Goal: Task Accomplishment & Management: Manage account settings

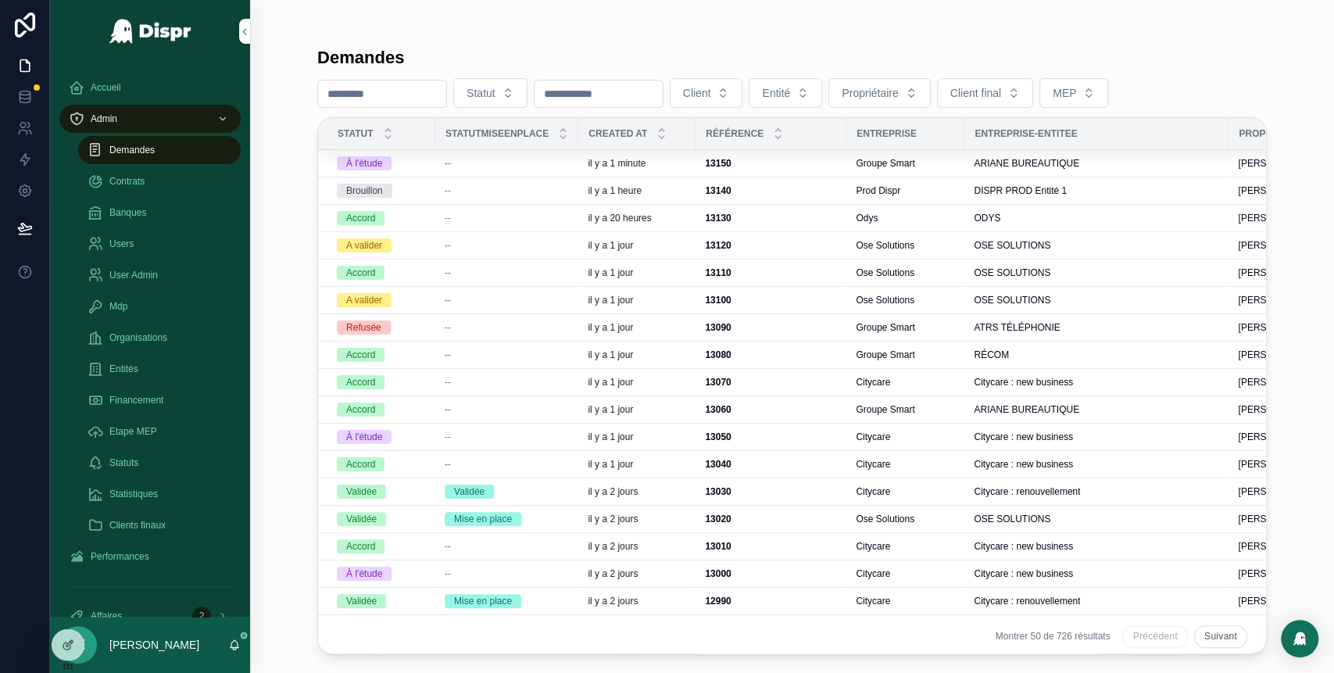
click at [515, 166] on div "--" at bounding box center [507, 163] width 124 height 13
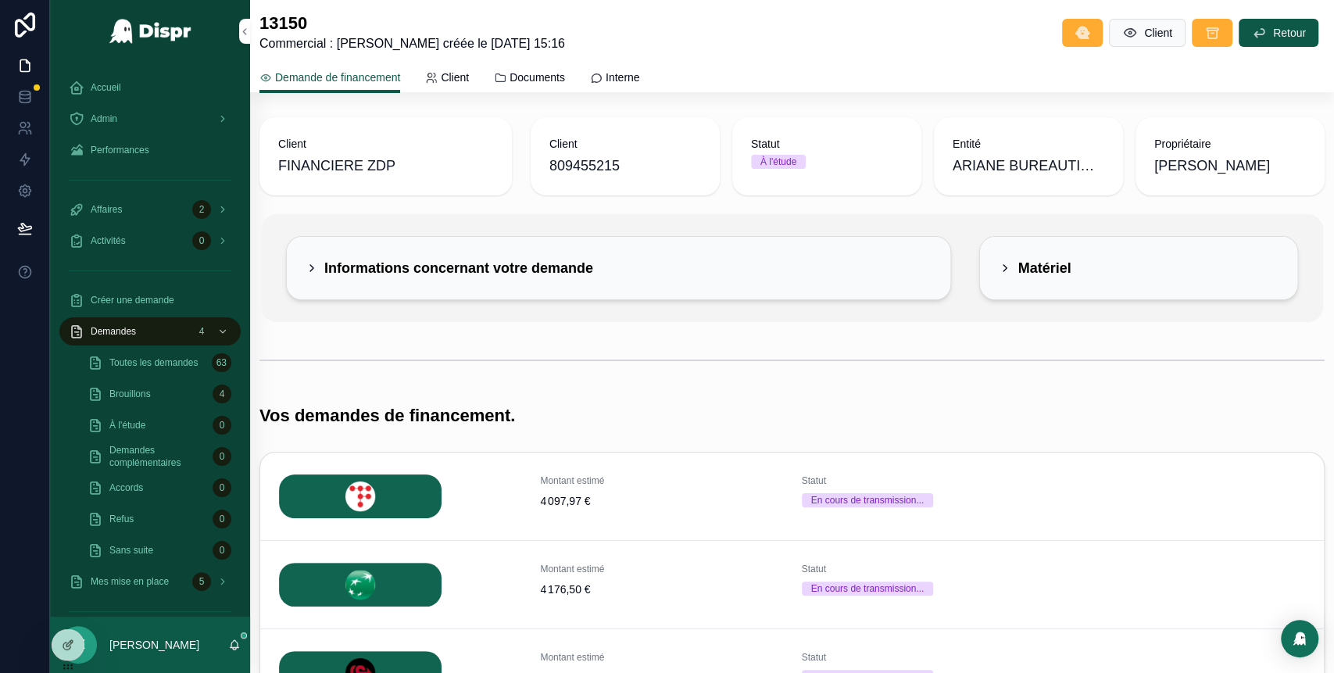
scroll to position [1, 0]
click at [316, 259] on div "Informations concernant votre demande" at bounding box center [449, 267] width 288 height 25
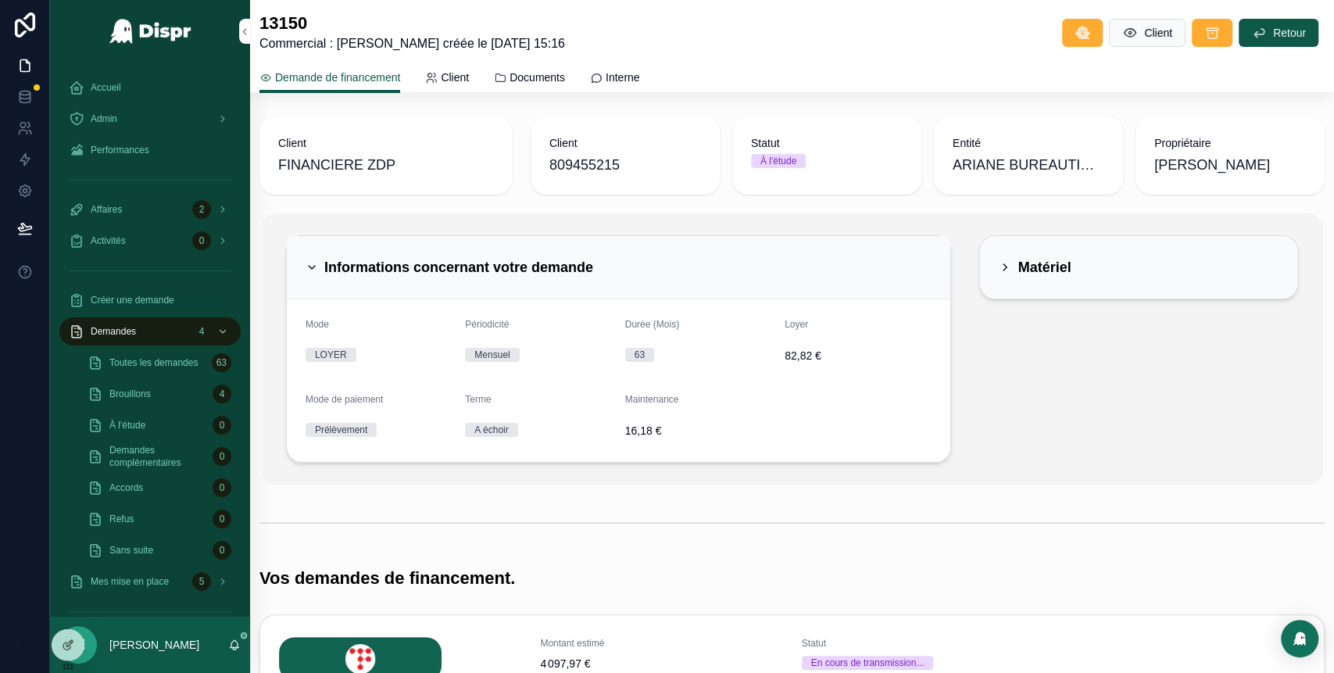
click at [998, 269] on icon "scrollable content" at bounding box center [1004, 267] width 13 height 13
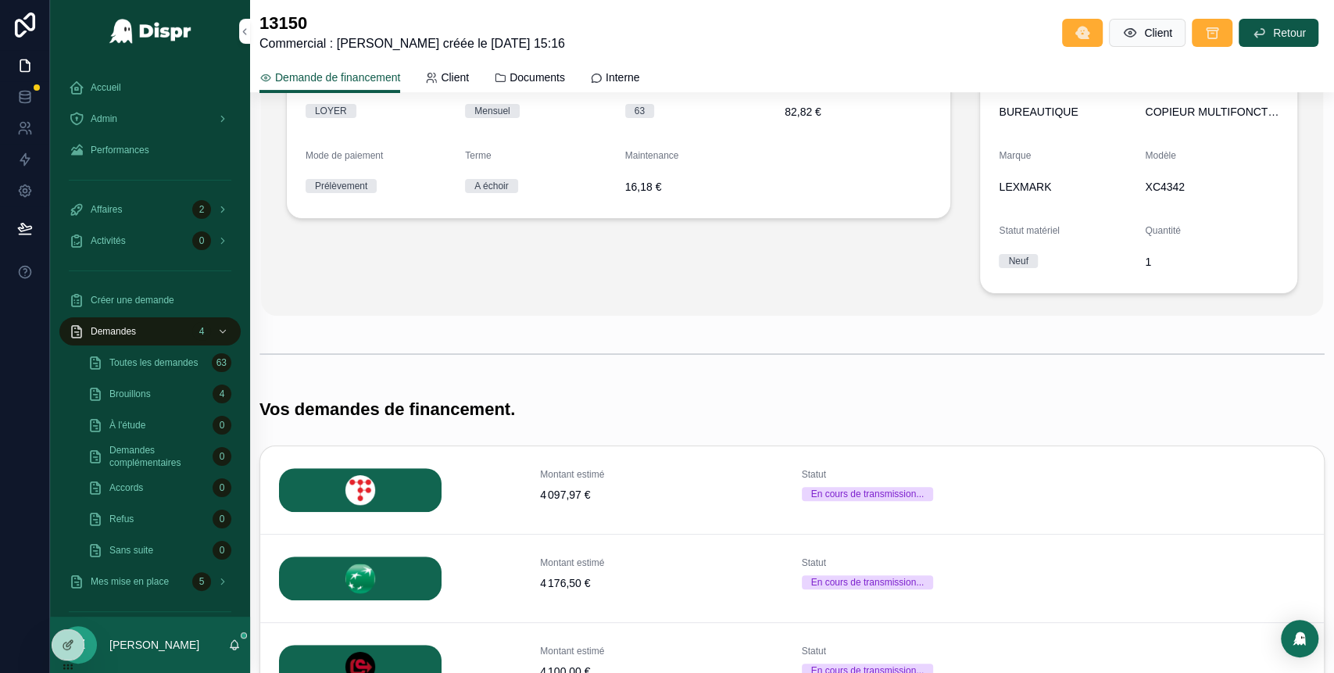
scroll to position [209, 0]
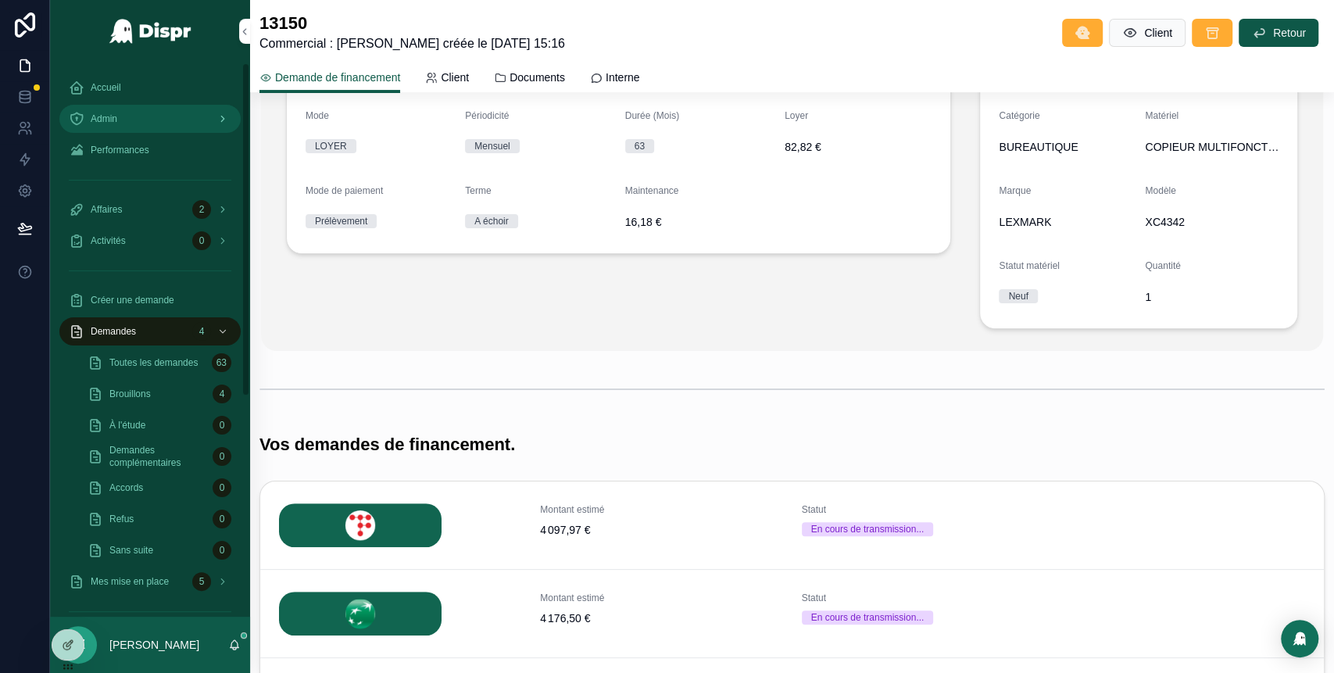
click at [125, 115] on div "Admin" at bounding box center [150, 118] width 163 height 25
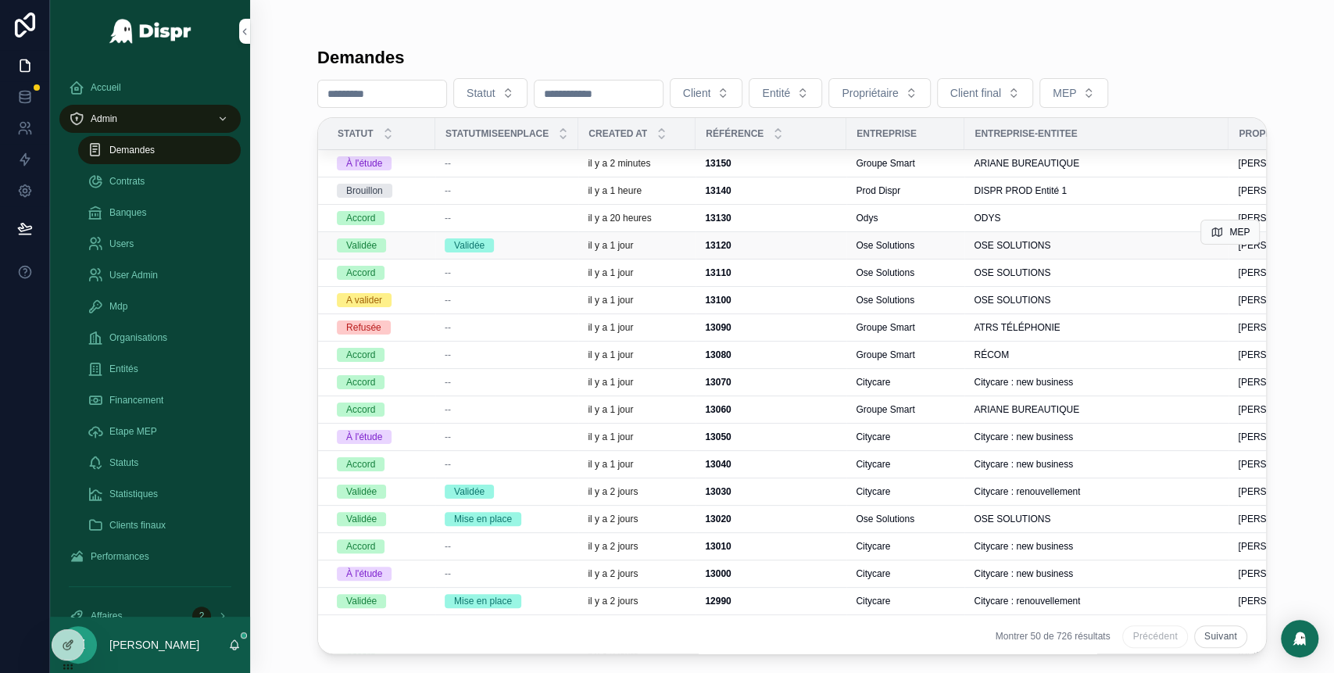
click at [552, 245] on div "Validée" at bounding box center [507, 245] width 124 height 14
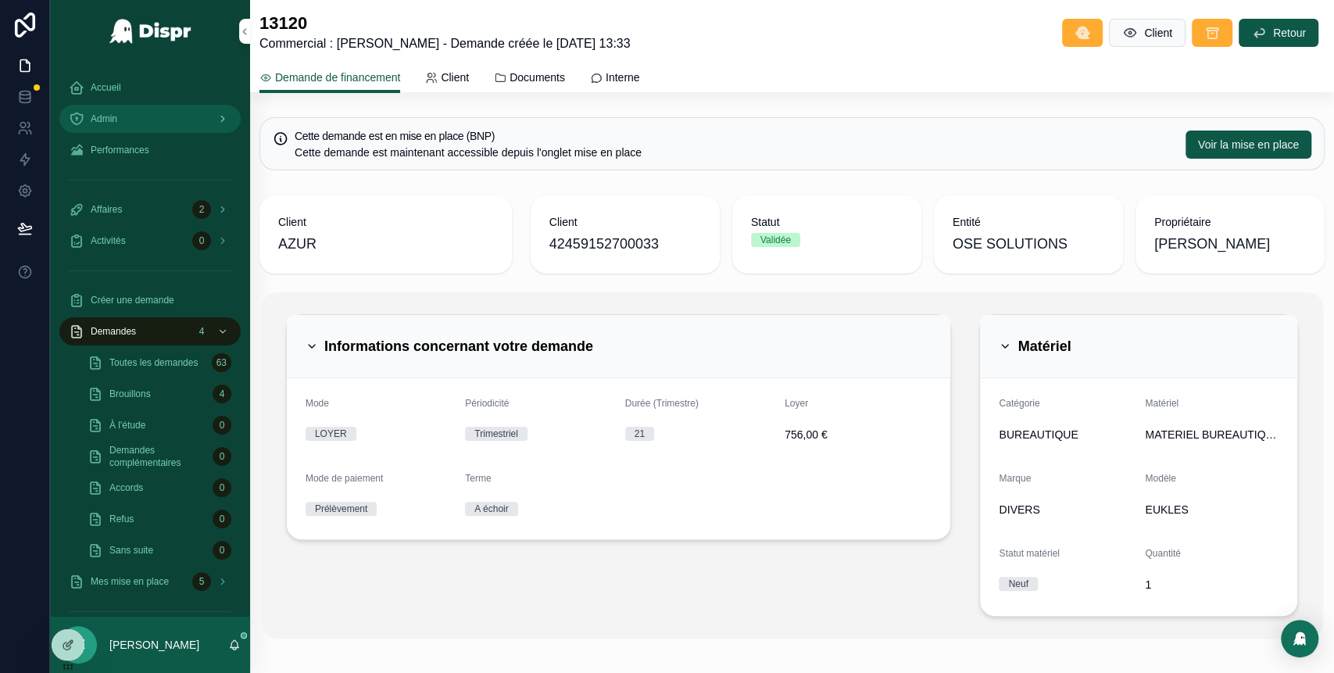
click at [154, 130] on div "Admin" at bounding box center [150, 118] width 163 height 25
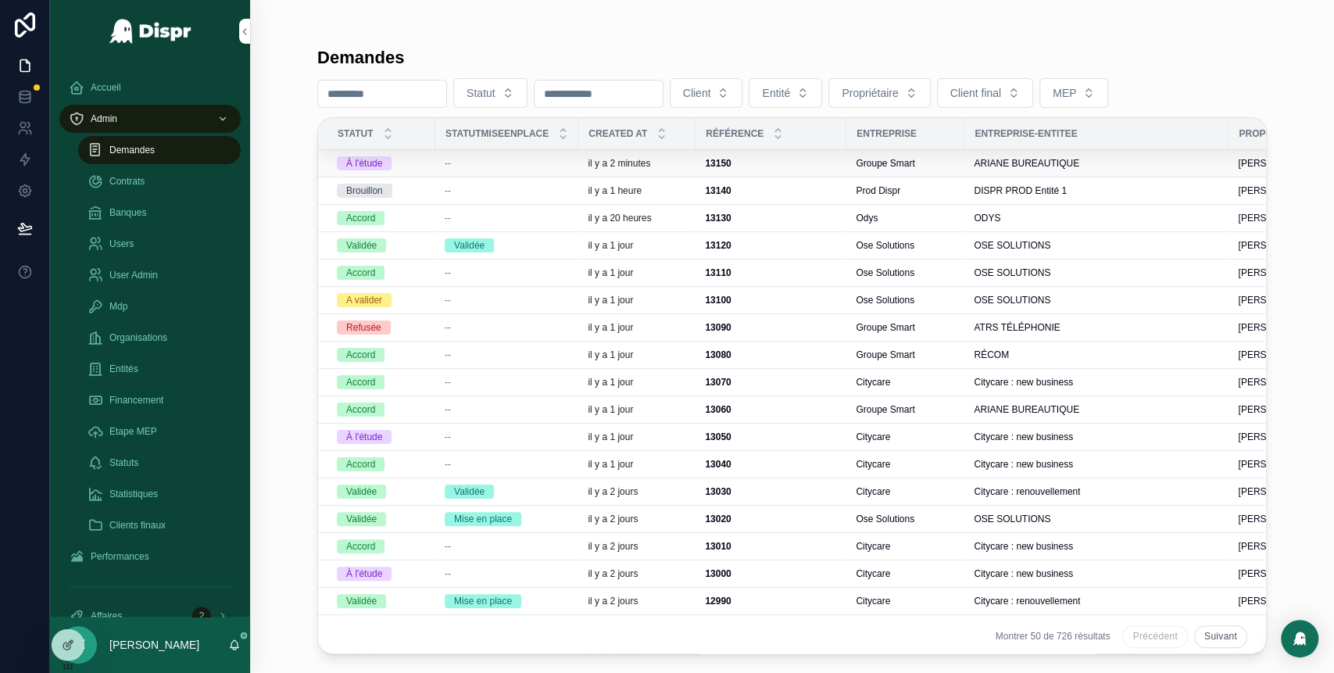
click at [468, 163] on div "--" at bounding box center [507, 163] width 124 height 13
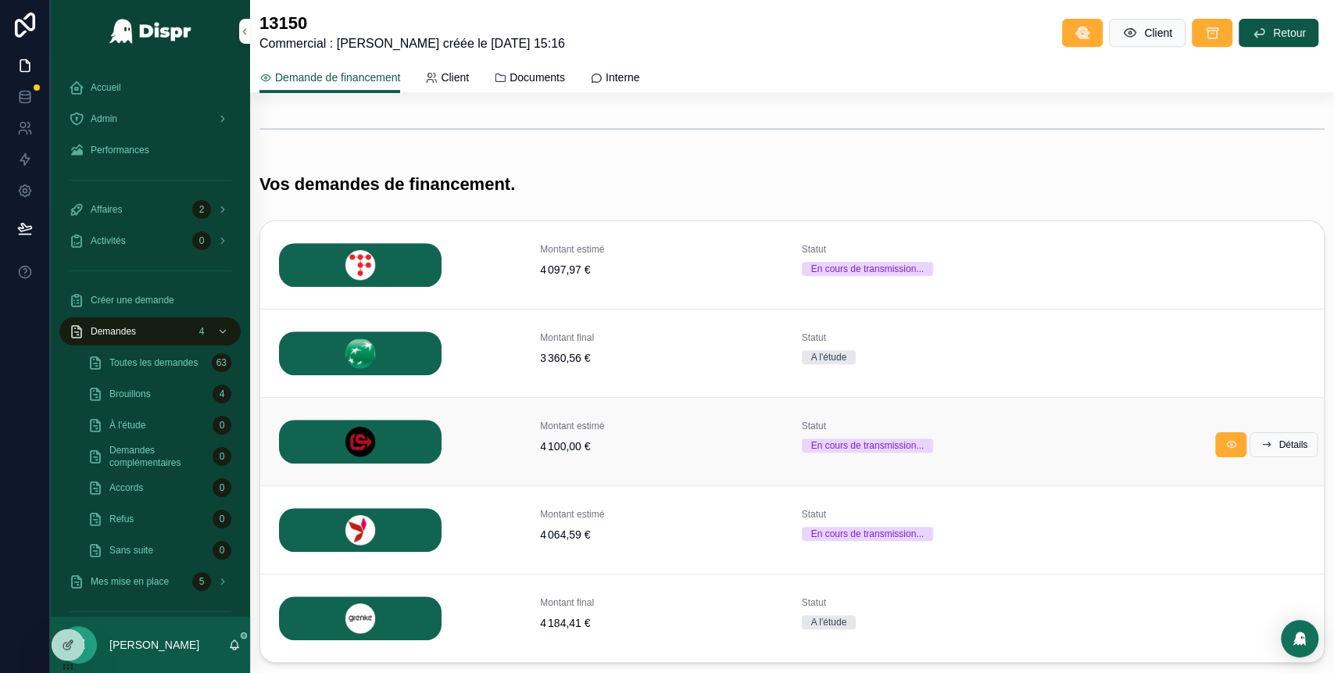
scroll to position [464, 0]
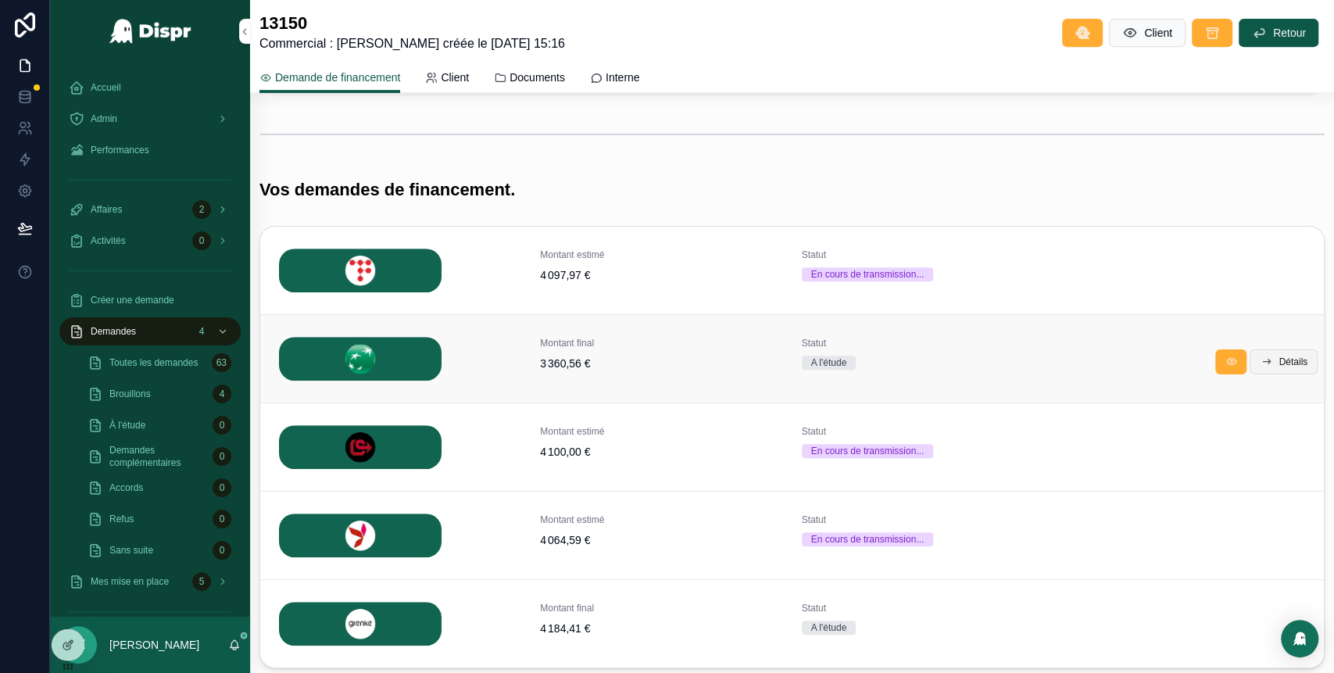
click at [1259, 360] on icon "scrollable content" at bounding box center [1265, 361] width 13 height 13
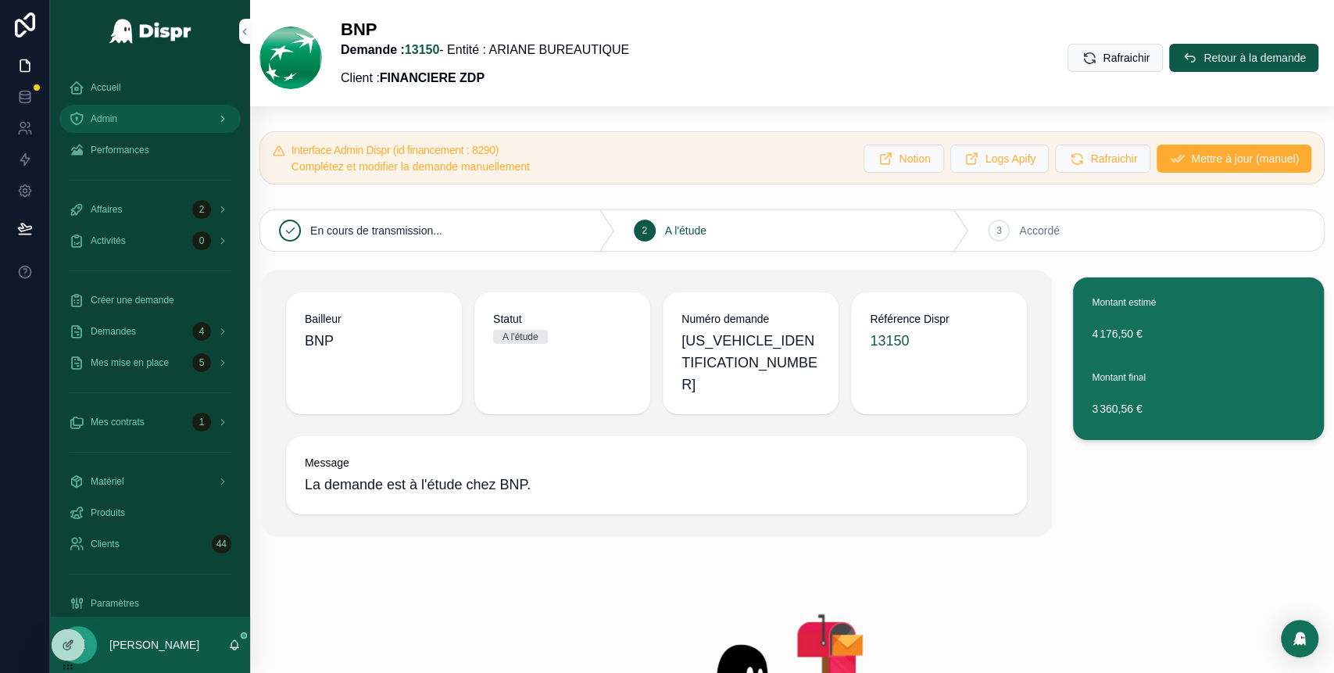
click at [121, 131] on link "Admin" at bounding box center [149, 119] width 181 height 28
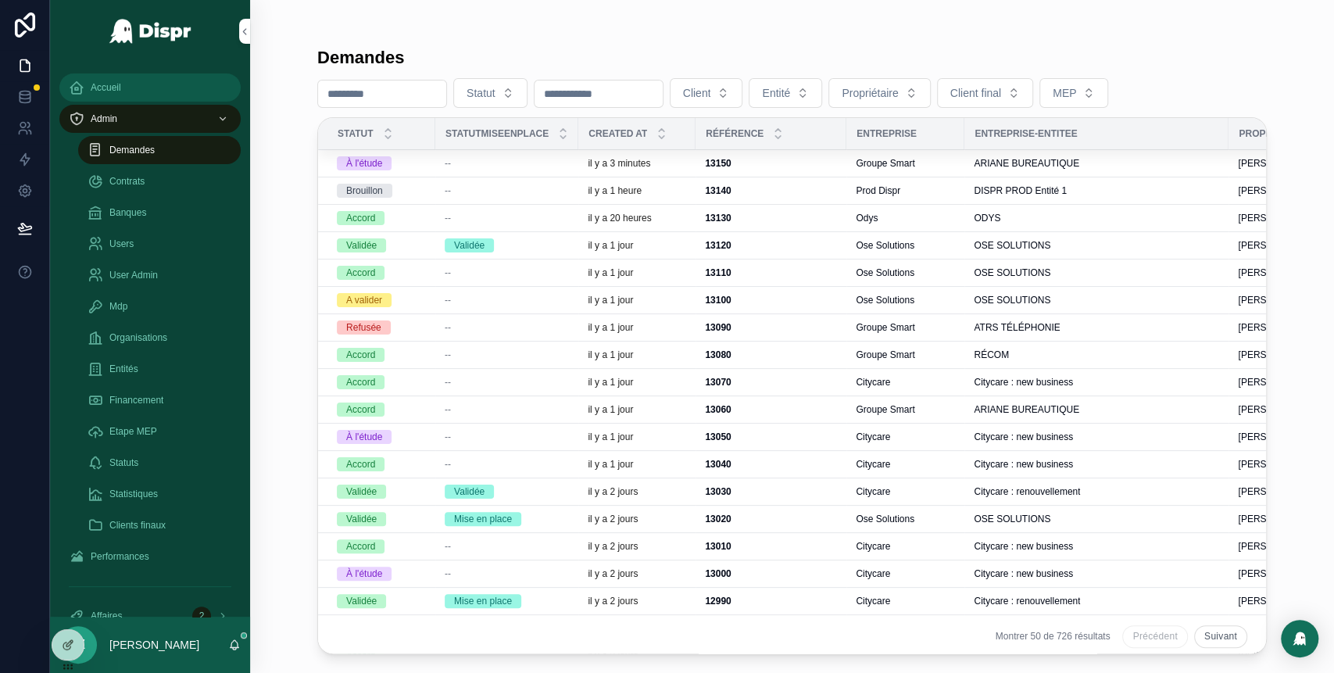
click at [520, 161] on div "--" at bounding box center [507, 163] width 124 height 13
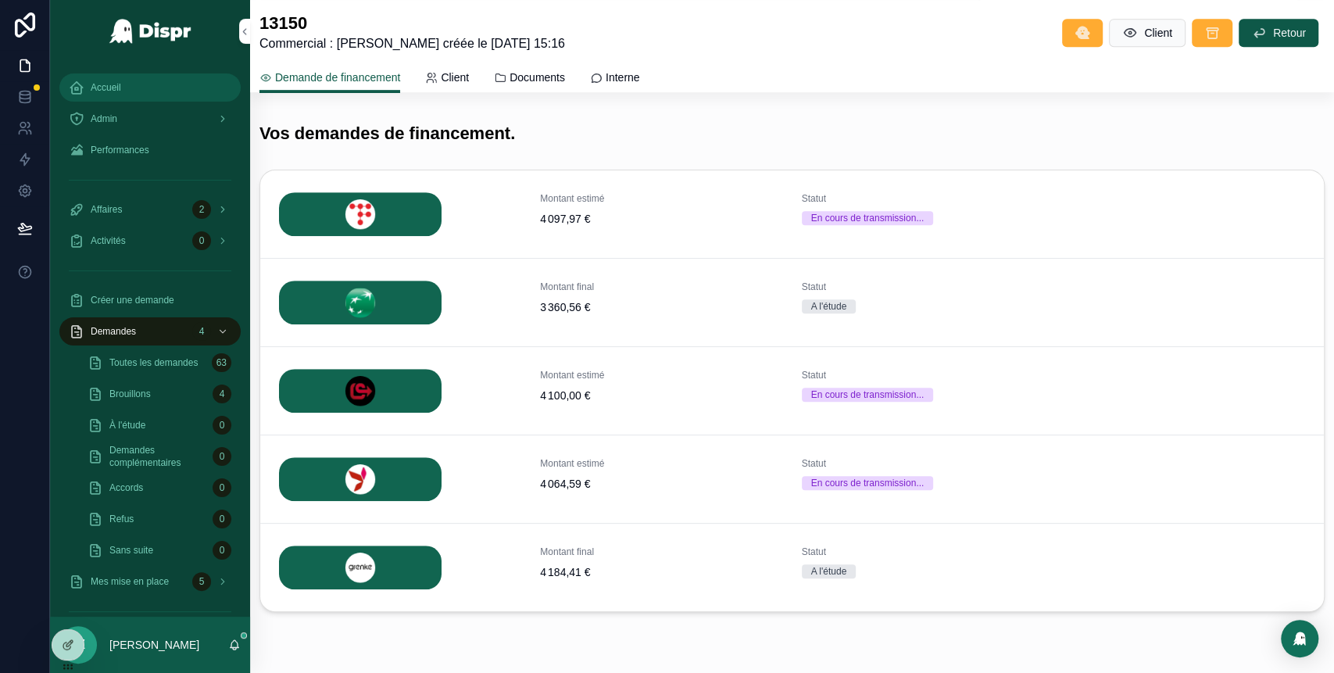
scroll to position [570, 0]
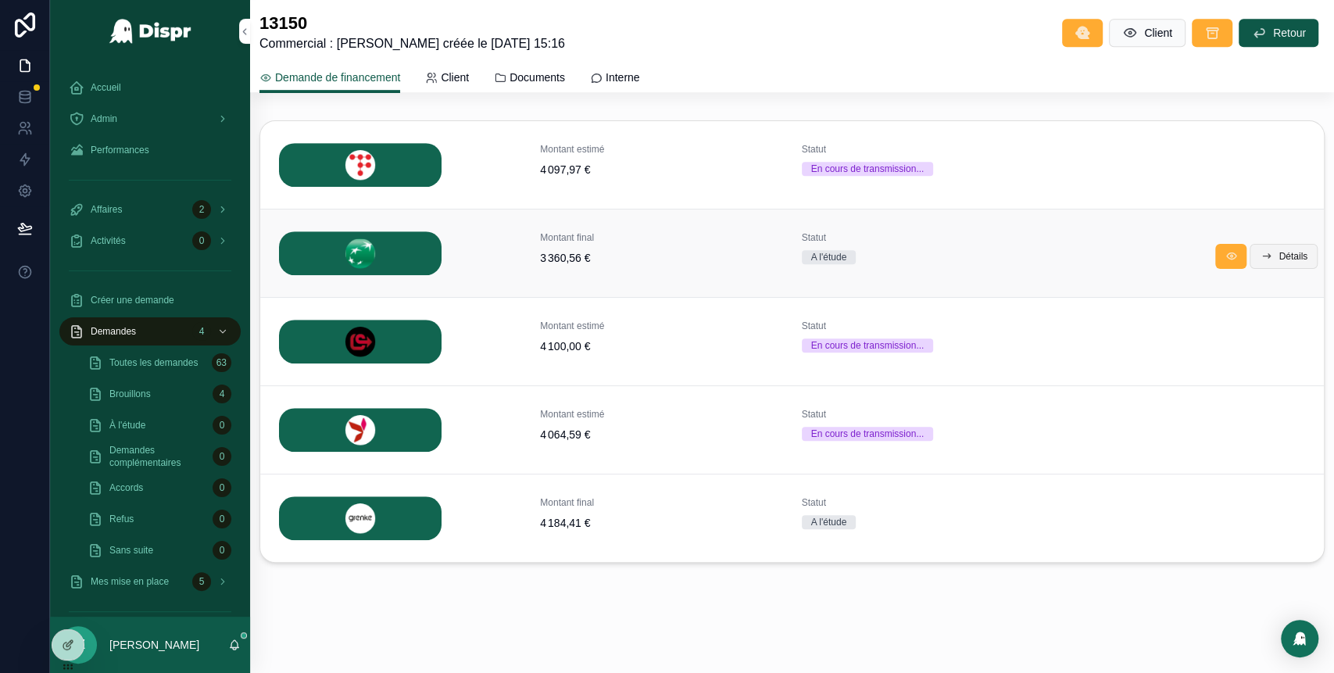
click at [1278, 252] on span "Détails" at bounding box center [1292, 256] width 29 height 13
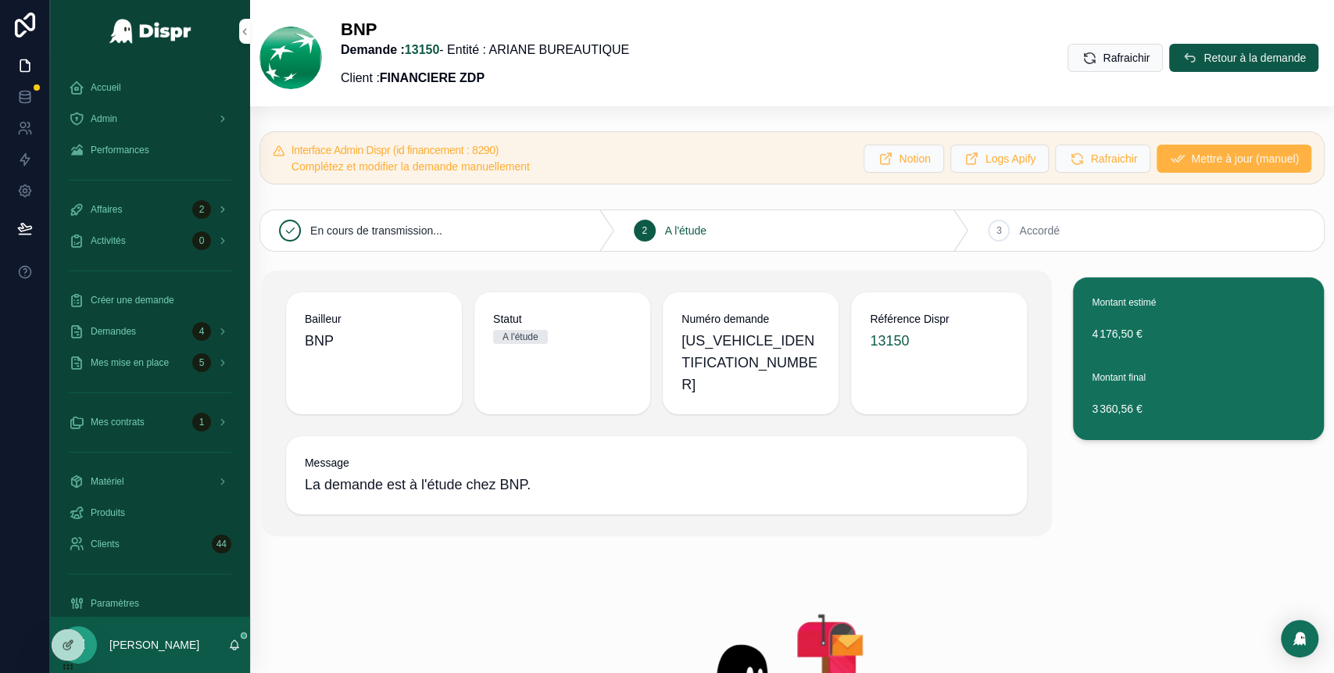
click at [1212, 162] on span "Mettre à jour (manuel)" at bounding box center [1245, 159] width 108 height 16
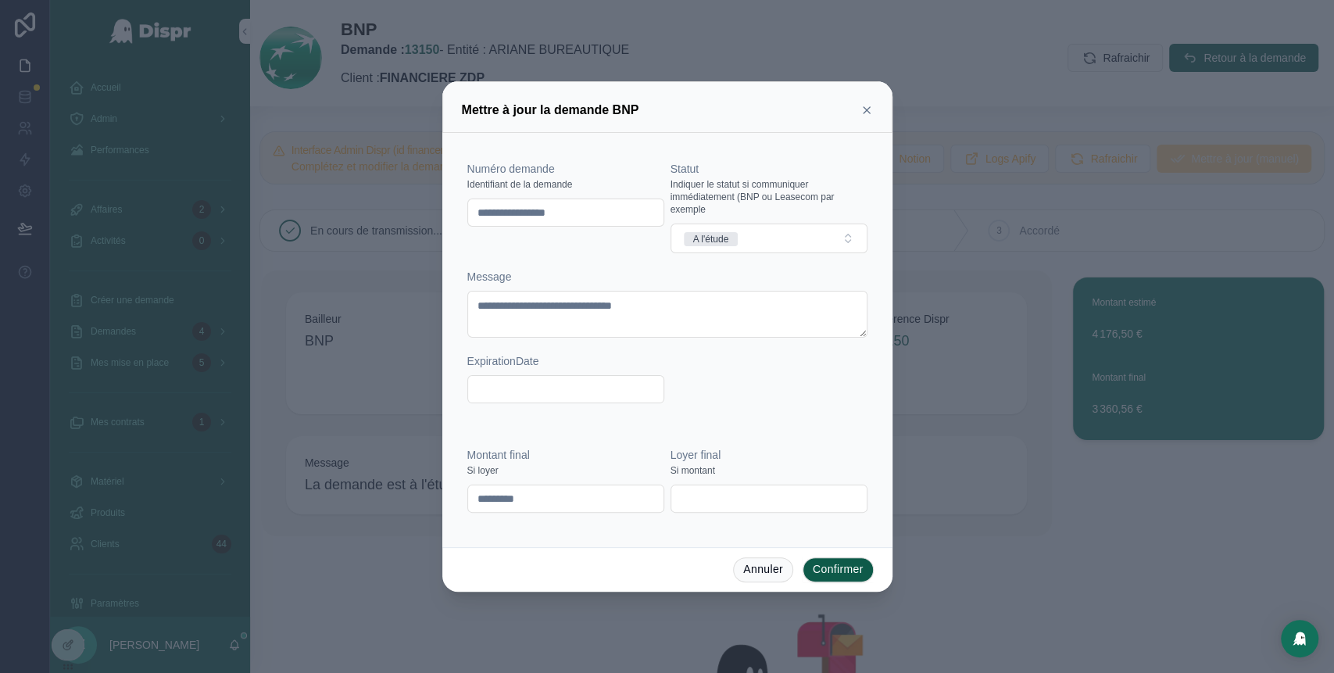
drag, startPoint x: 621, startPoint y: 216, endPoint x: 468, endPoint y: 220, distance: 153.2
click at [468, 220] on input "**********" at bounding box center [565, 213] width 195 height 22
paste input "text"
type input "********"
click at [870, 108] on div "Mettre à jour la demande BNP" at bounding box center [667, 107] width 450 height 52
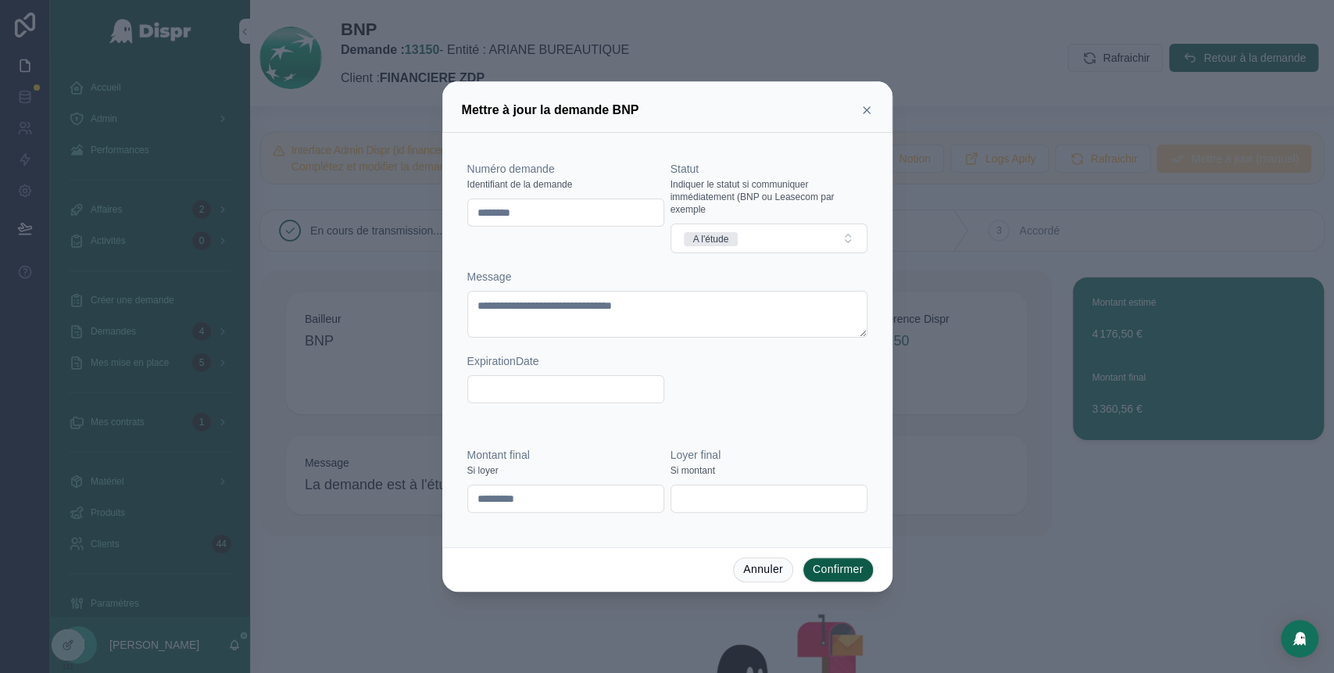
click at [870, 108] on icon at bounding box center [866, 110] width 13 height 13
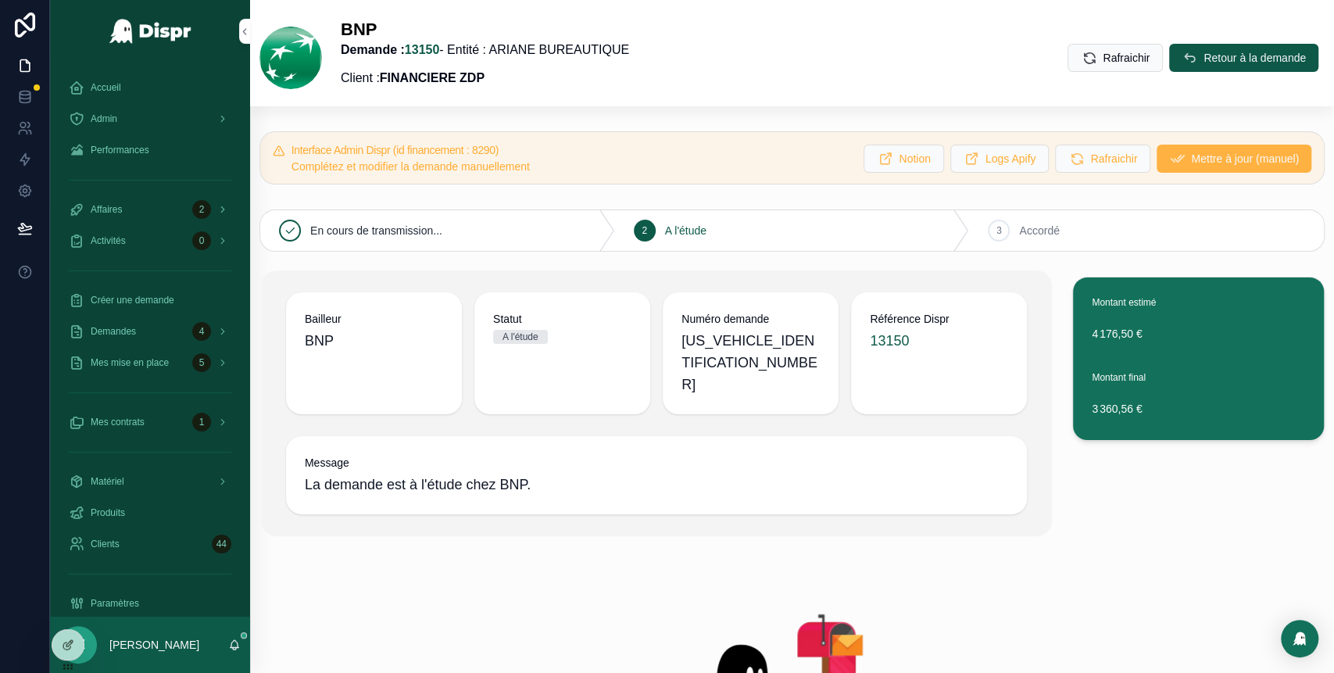
click at [1191, 158] on span "Mettre à jour (manuel)" at bounding box center [1245, 159] width 108 height 16
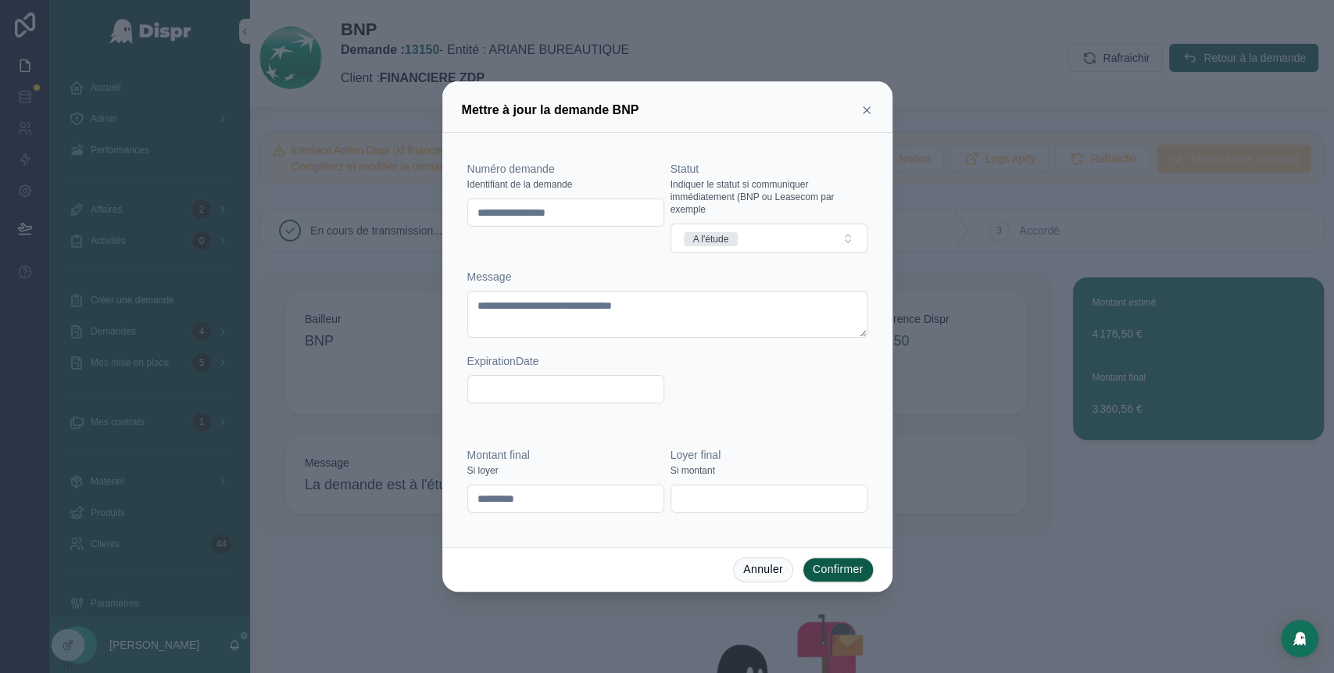
drag, startPoint x: 631, startPoint y: 213, endPoint x: 444, endPoint y: 216, distance: 187.5
click at [444, 216] on div "**********" at bounding box center [667, 340] width 450 height 414
paste input "text"
type input "********"
click at [814, 238] on button "A l'étude" at bounding box center [768, 238] width 197 height 30
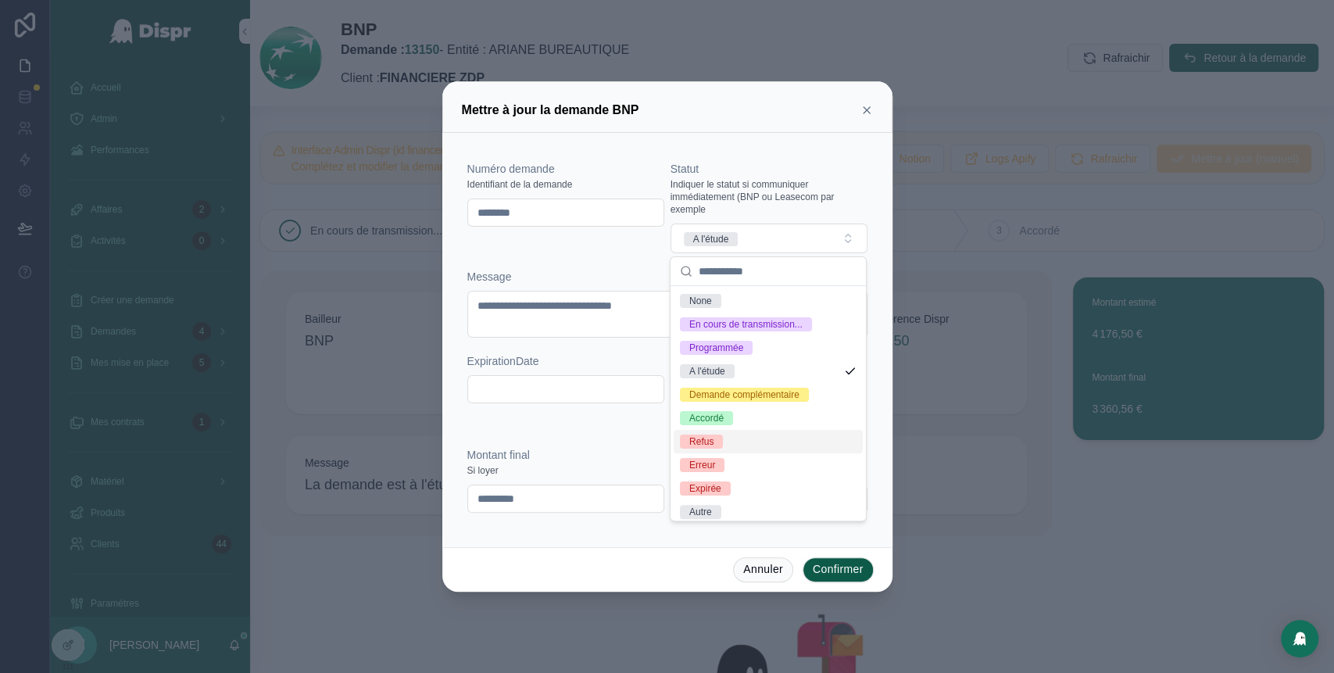
click at [753, 453] on div "Refus" at bounding box center [767, 441] width 189 height 23
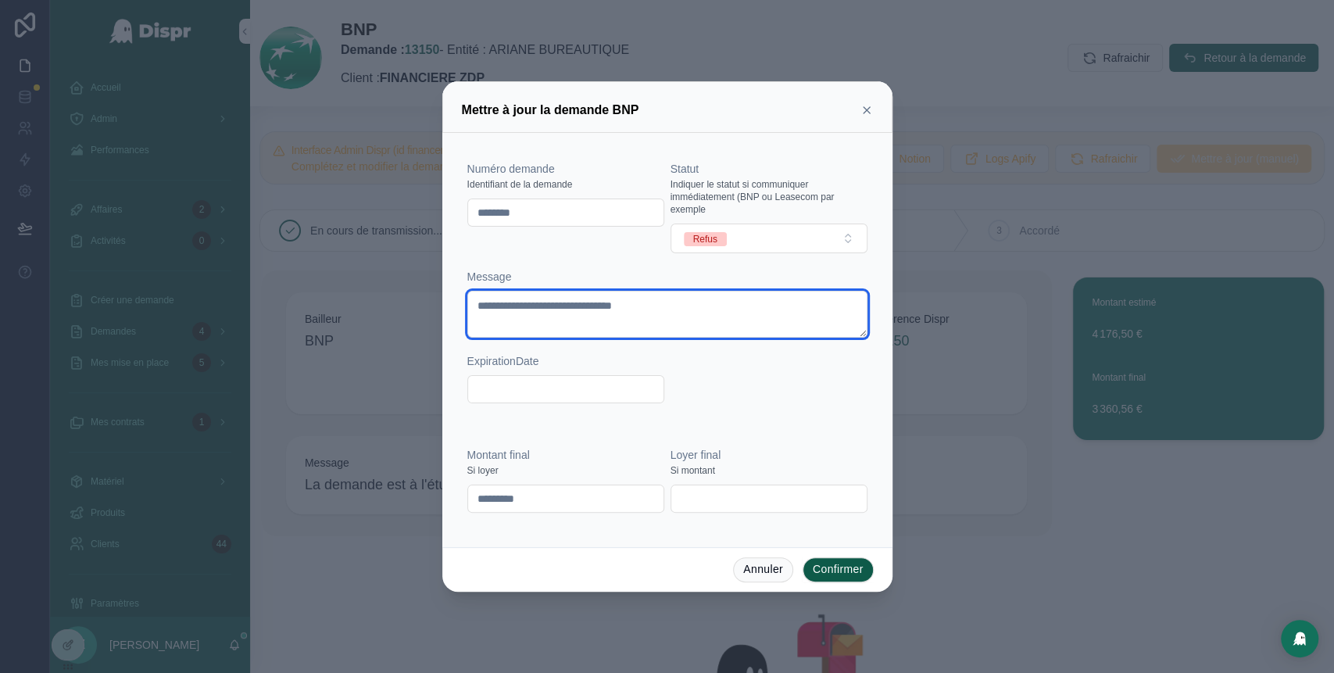
click at [620, 313] on textarea "**********" at bounding box center [667, 314] width 400 height 47
type textarea "**********"
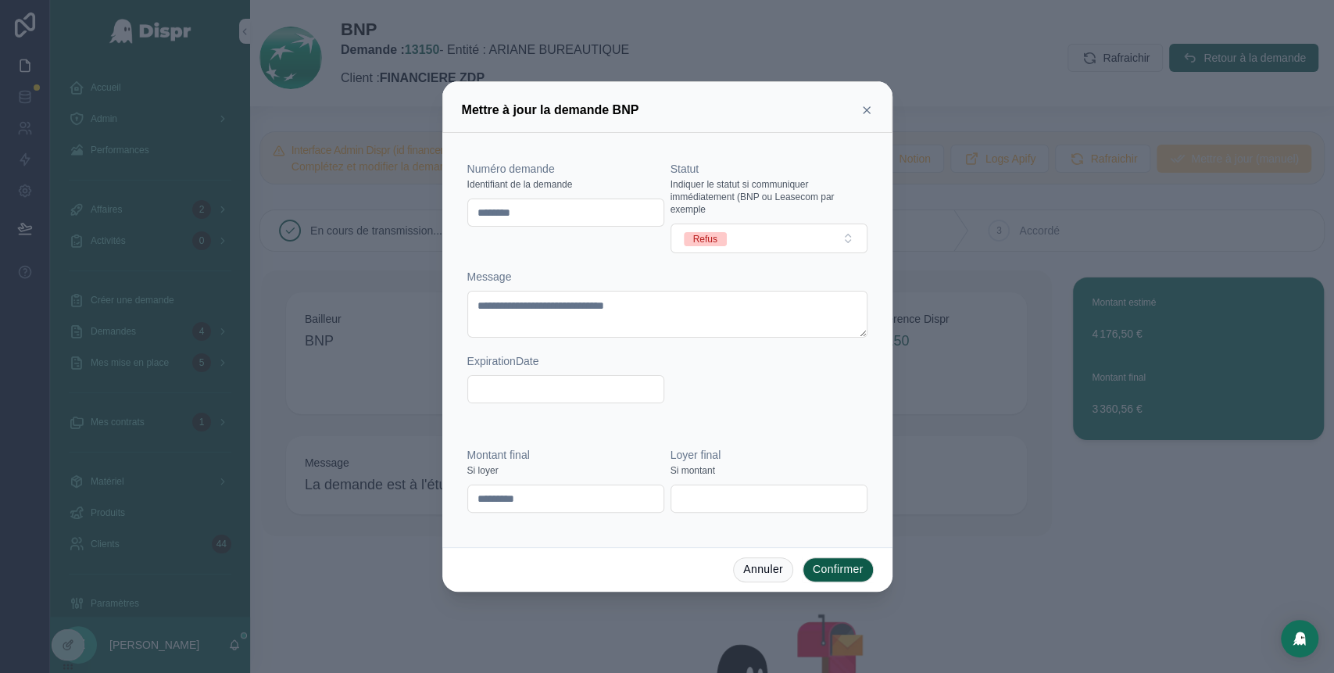
click at [827, 563] on button "Confirmer" at bounding box center [837, 569] width 71 height 25
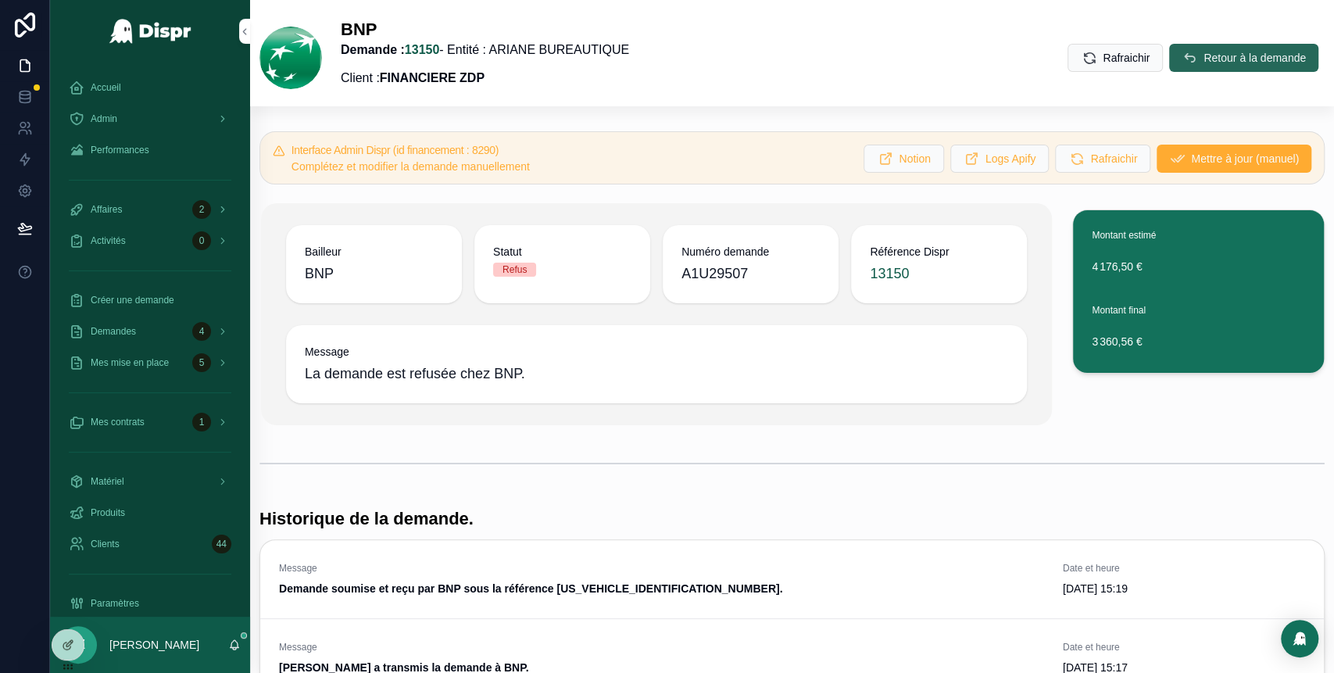
click at [1203, 58] on span "Retour à la demande" at bounding box center [1254, 58] width 102 height 16
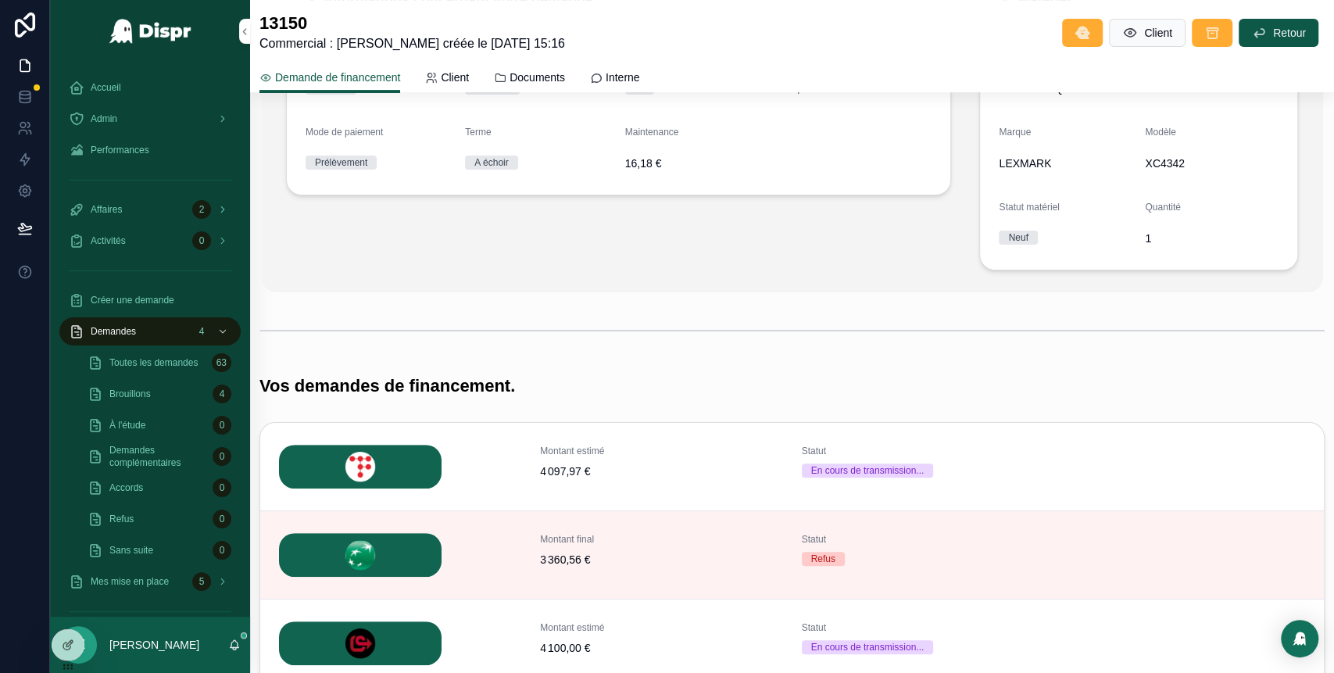
scroll to position [255, 0]
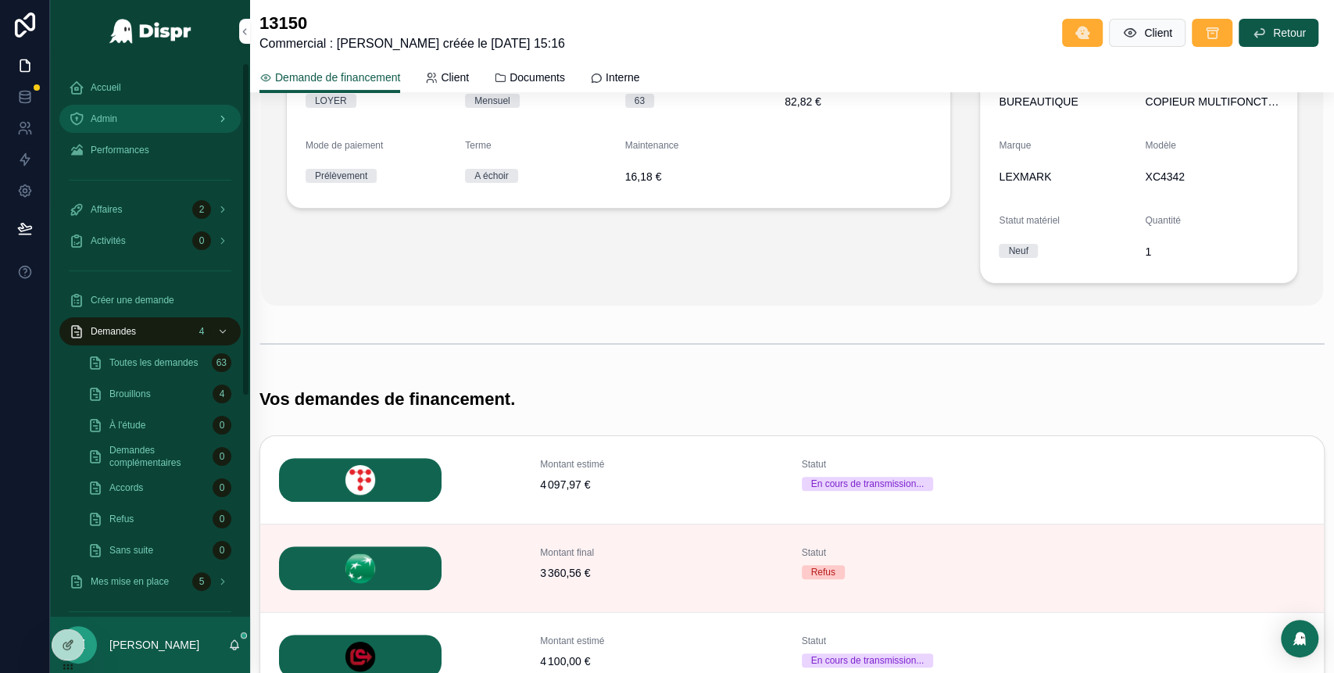
click at [157, 125] on div "Admin" at bounding box center [150, 118] width 163 height 25
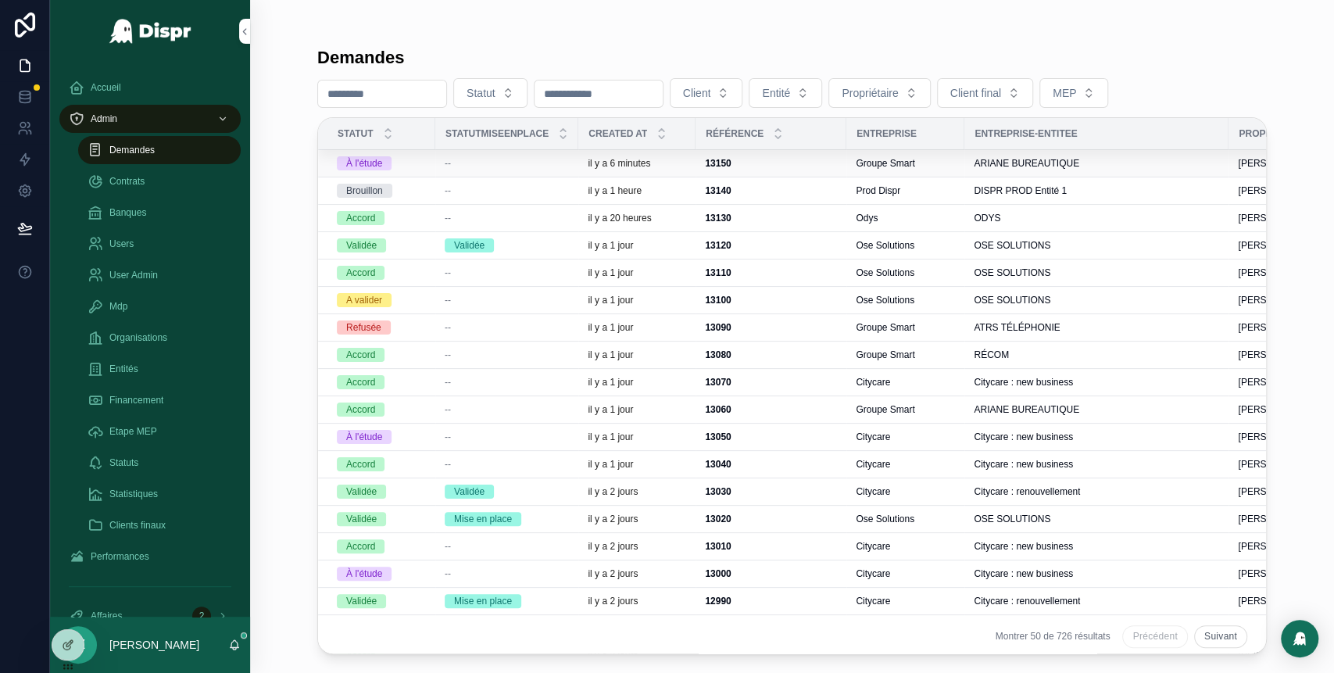
click at [474, 170] on td "--" at bounding box center [506, 163] width 143 height 27
click at [481, 160] on div "--" at bounding box center [507, 163] width 124 height 13
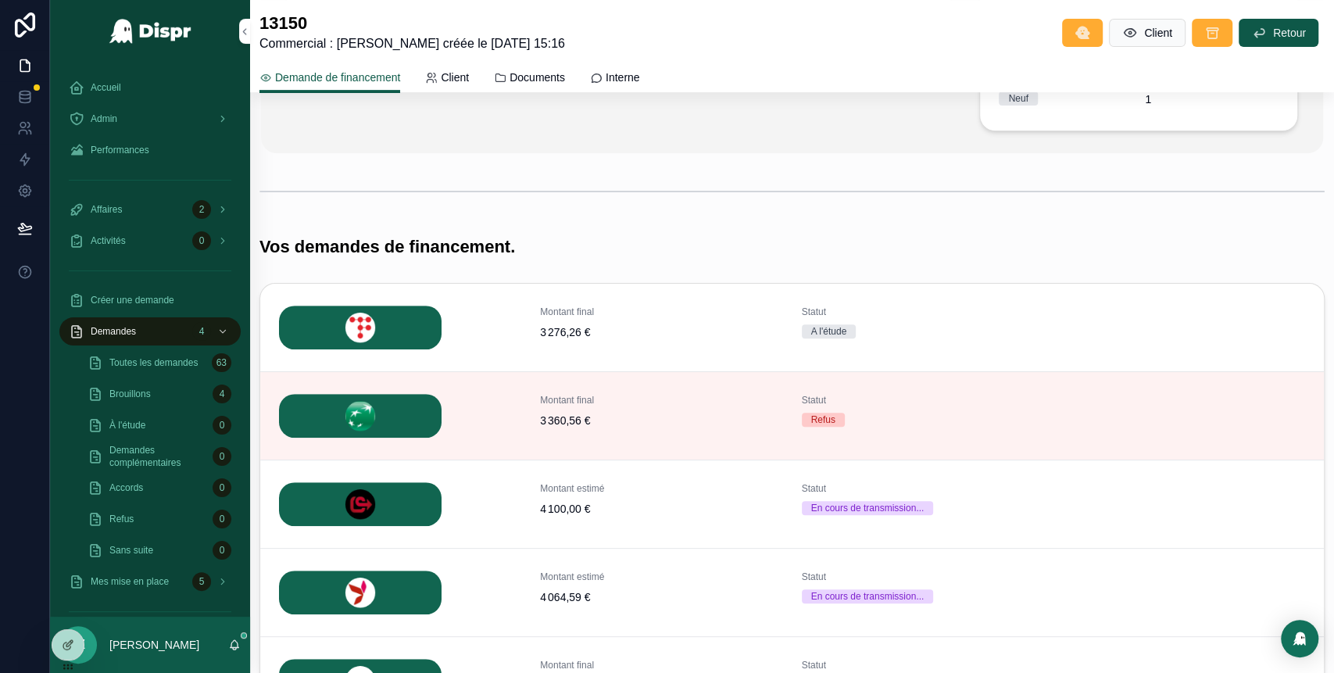
scroll to position [205, 0]
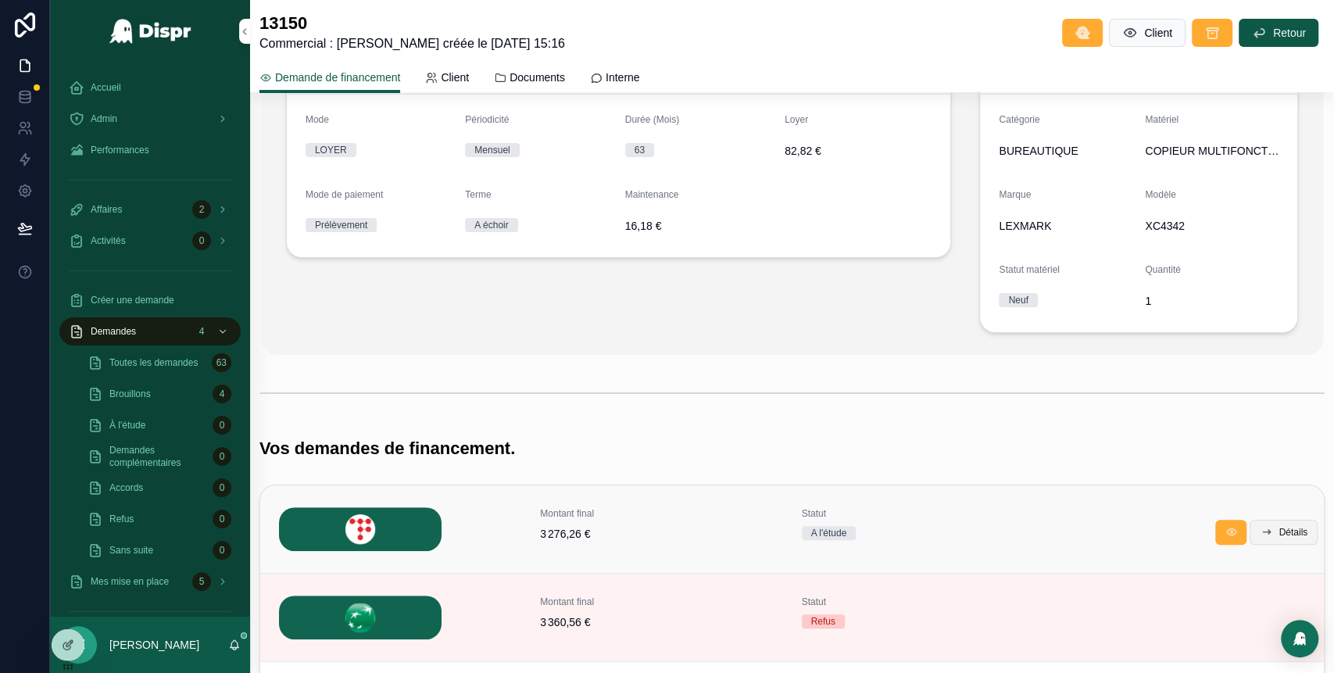
click at [1278, 529] on span "Détails" at bounding box center [1292, 532] width 29 height 13
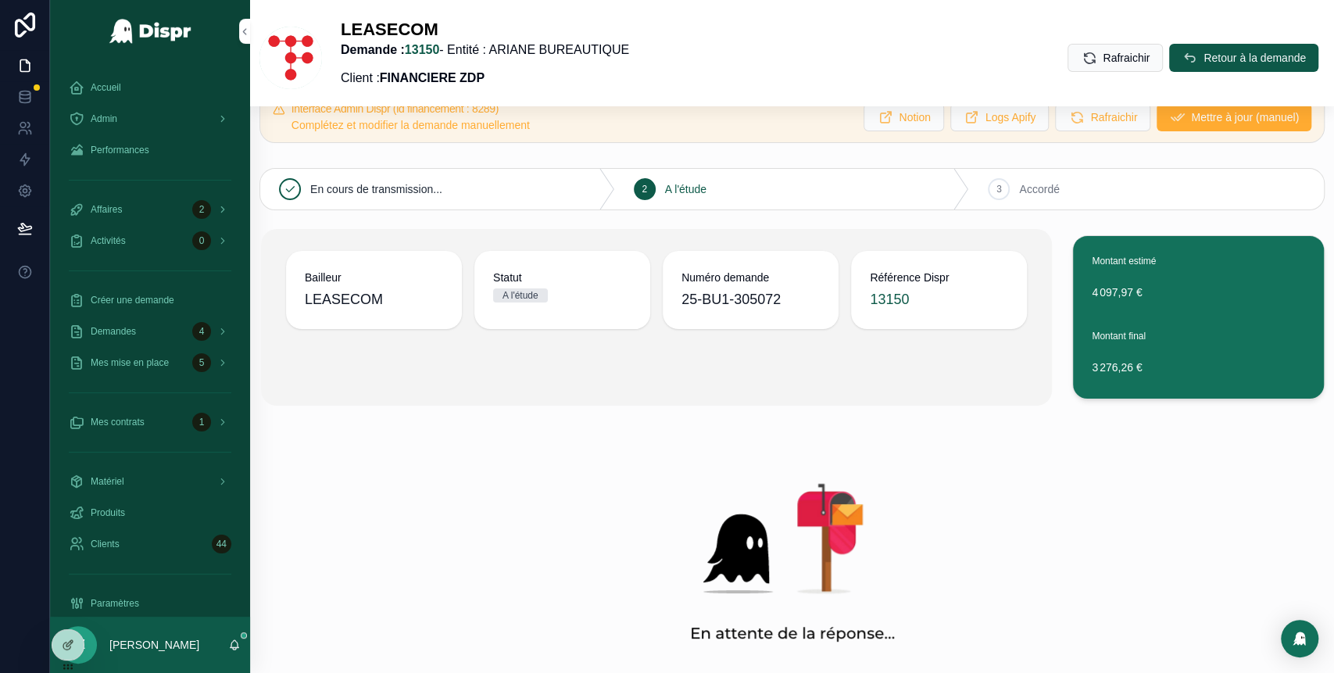
scroll to position [26, 0]
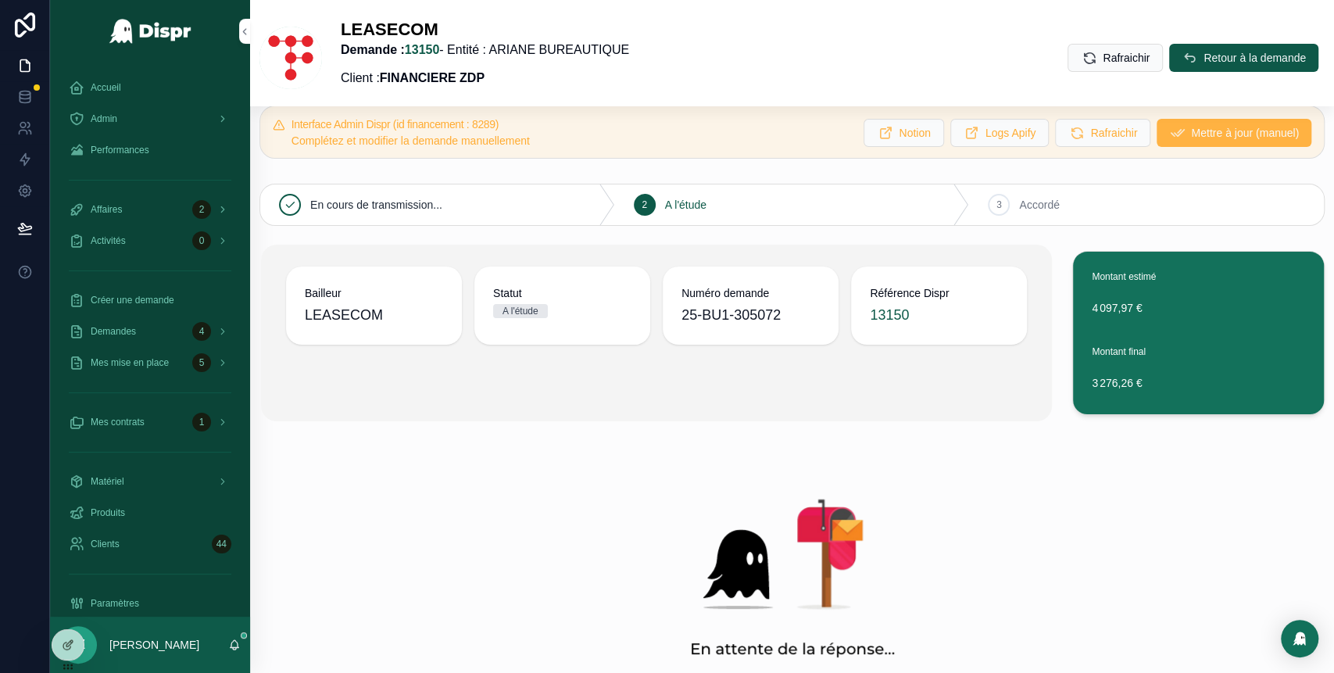
click at [1194, 137] on span "Mettre à jour (manuel)" at bounding box center [1245, 133] width 108 height 16
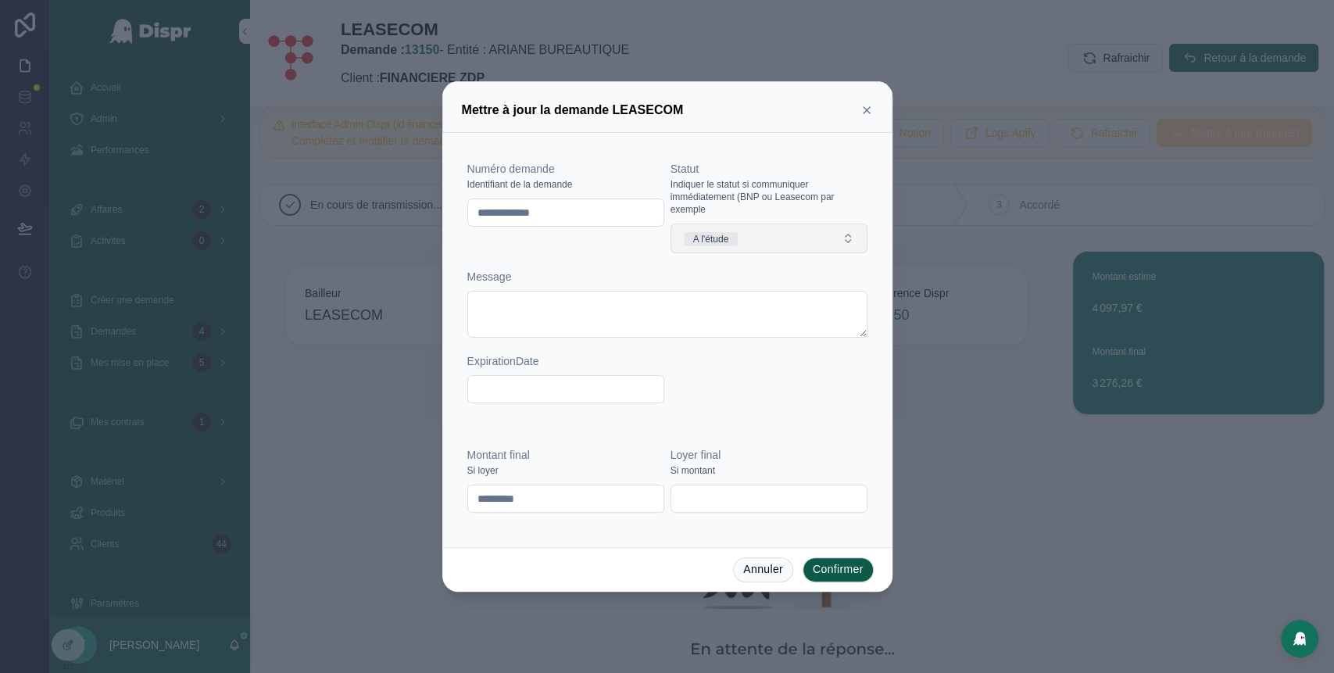
click at [768, 240] on button "A l'étude" at bounding box center [768, 238] width 197 height 30
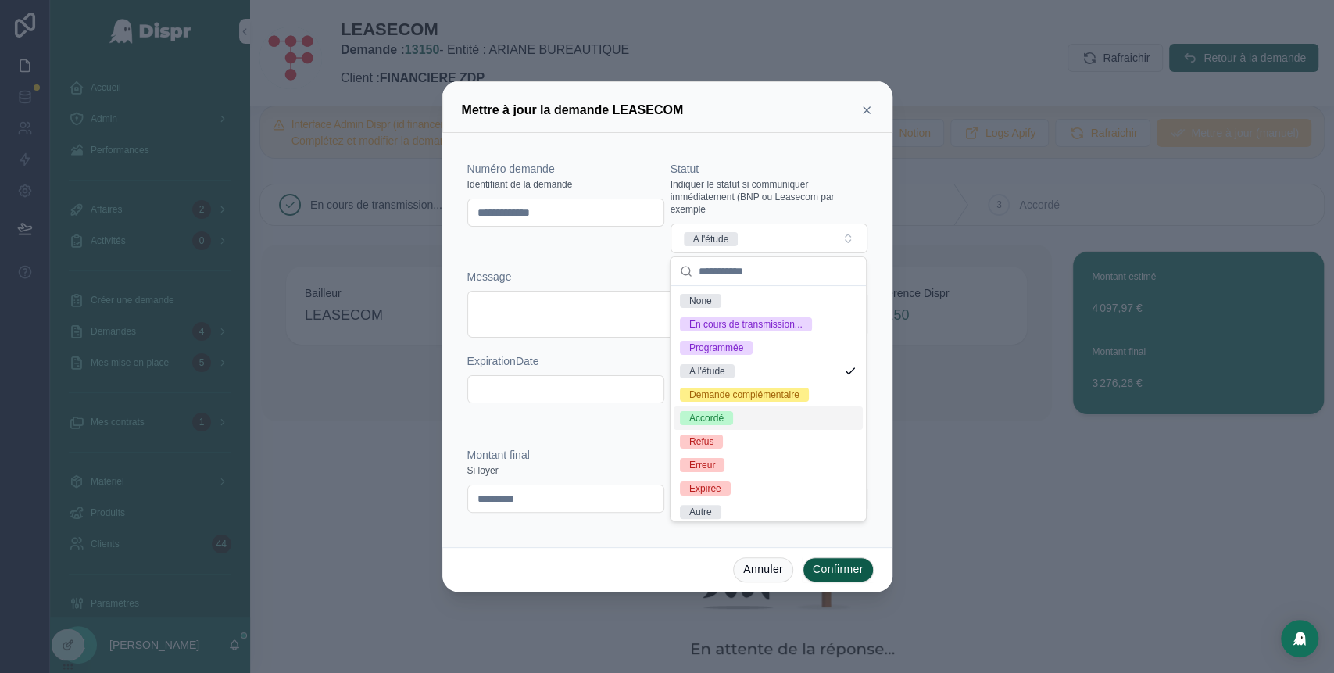
click at [728, 430] on div "Accordé" at bounding box center [767, 417] width 189 height 23
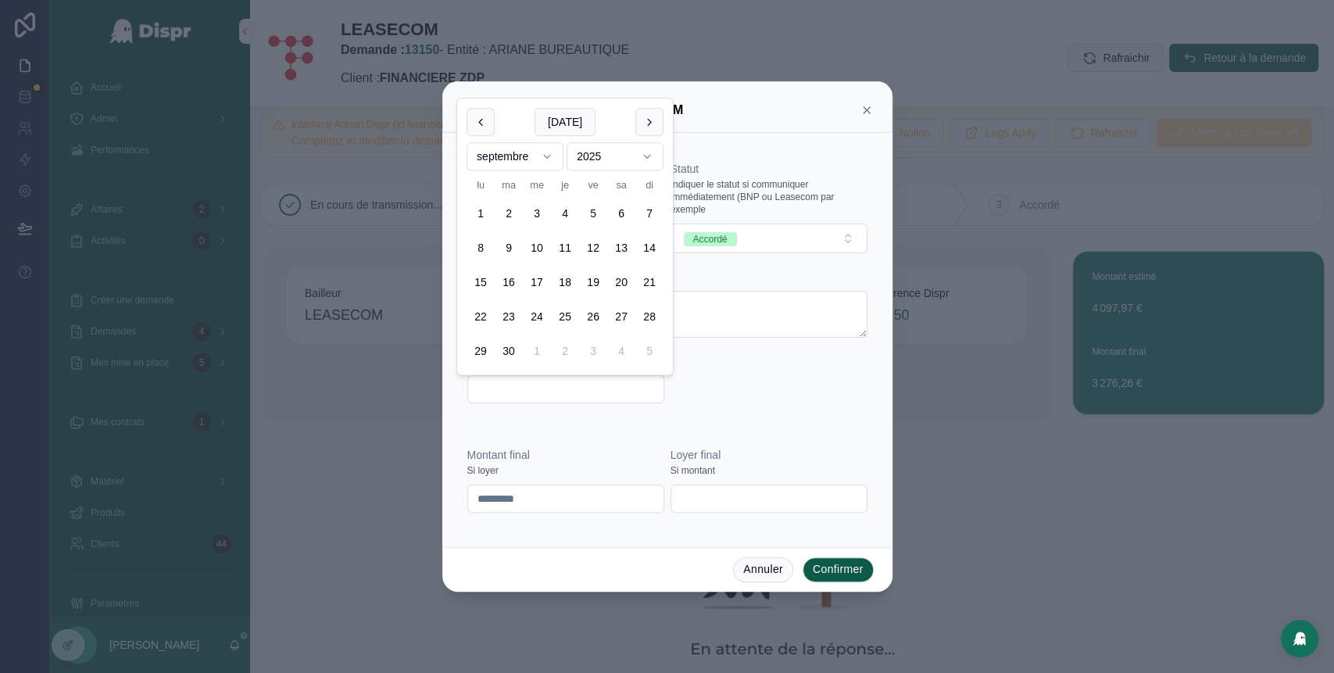
click at [526, 384] on input "text" at bounding box center [565, 389] width 195 height 22
click at [546, 158] on html "Accueil Admin Performances Affaires 2 Activités 0 Créer une demande Demandes 4 …" at bounding box center [667, 336] width 1334 height 673
click at [569, 213] on button "4" at bounding box center [565, 214] width 28 height 28
type input "**********"
click at [734, 412] on div "**********" at bounding box center [667, 290] width 400 height 258
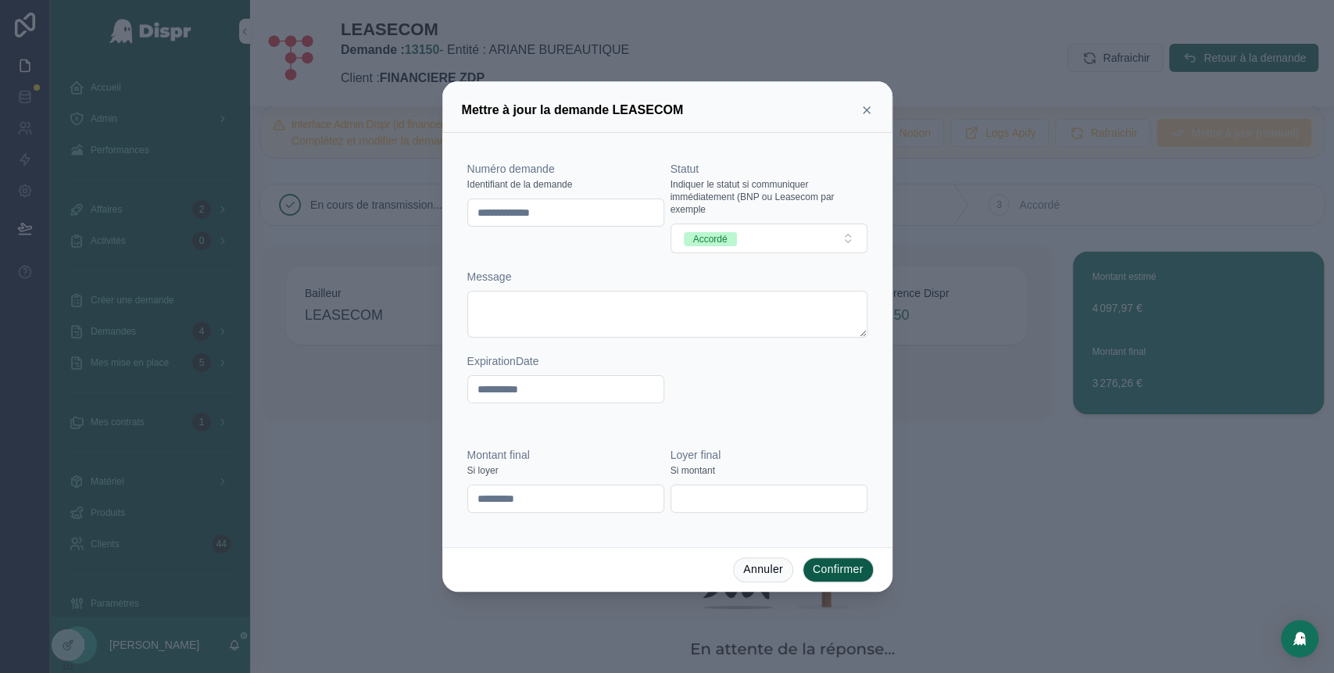
click at [838, 578] on button "Confirmer" at bounding box center [837, 569] width 71 height 25
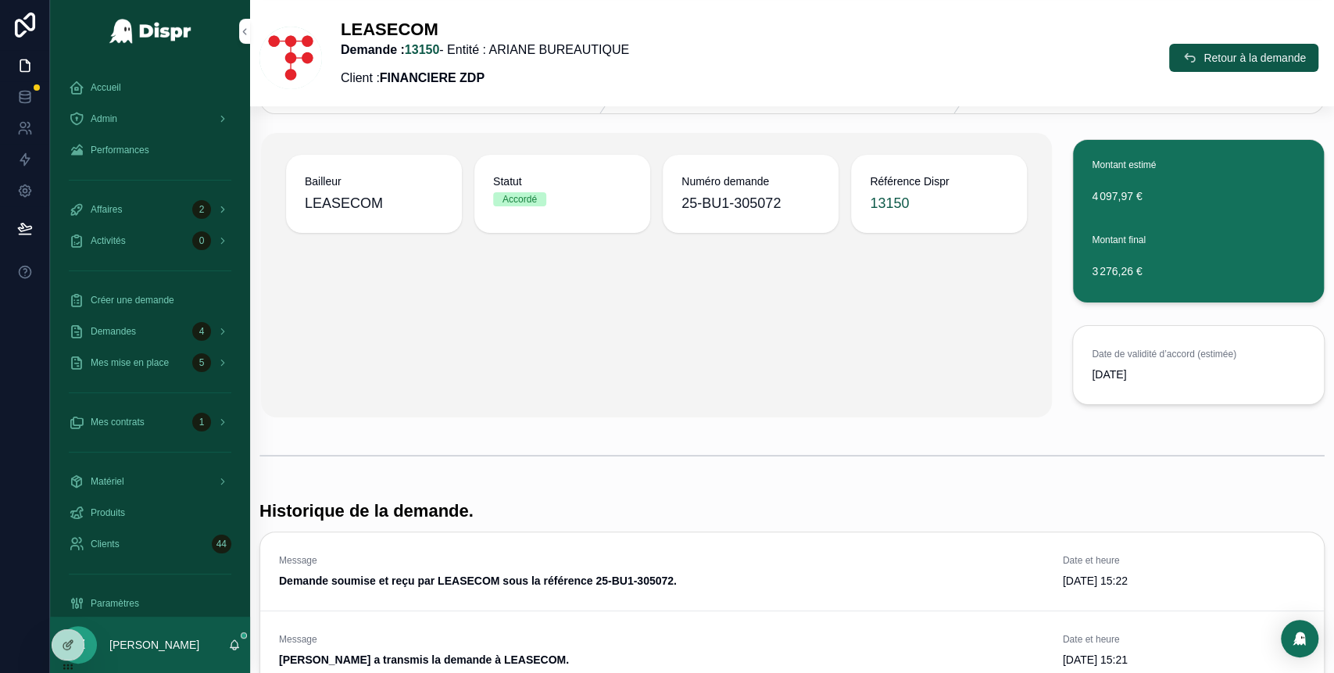
scroll to position [216, 0]
click at [943, 389] on div "Bailleur LEASECOM Statut Accordé Numéro demande 25-BU1-305072 Référence Dispr 1…" at bounding box center [656, 274] width 791 height 284
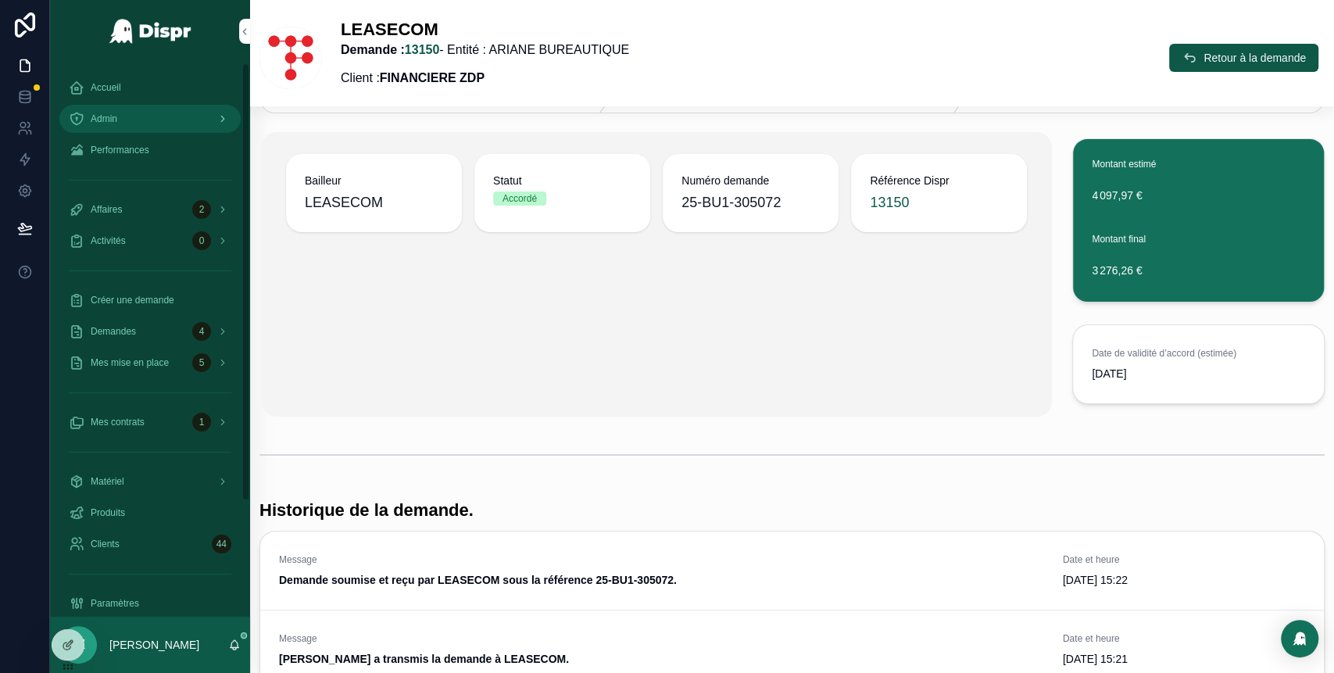
click at [141, 119] on div "Admin" at bounding box center [150, 118] width 163 height 25
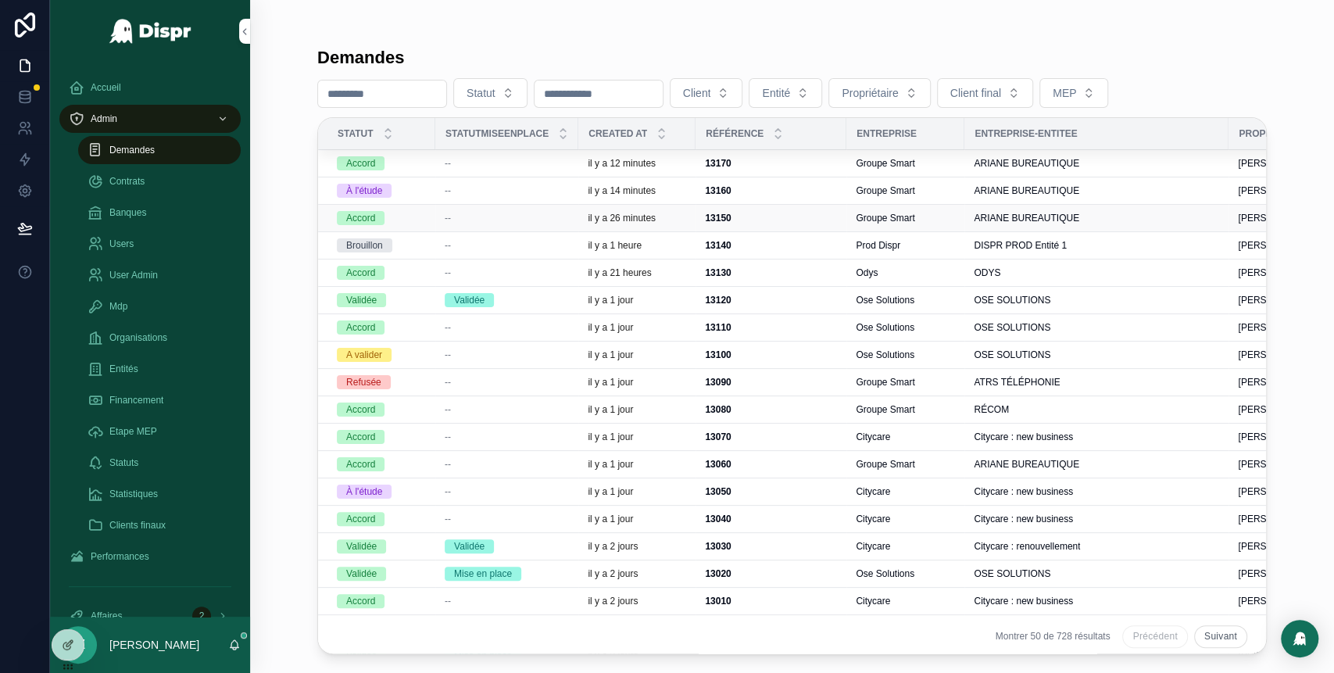
click at [447, 217] on span "--" at bounding box center [448, 218] width 6 height 13
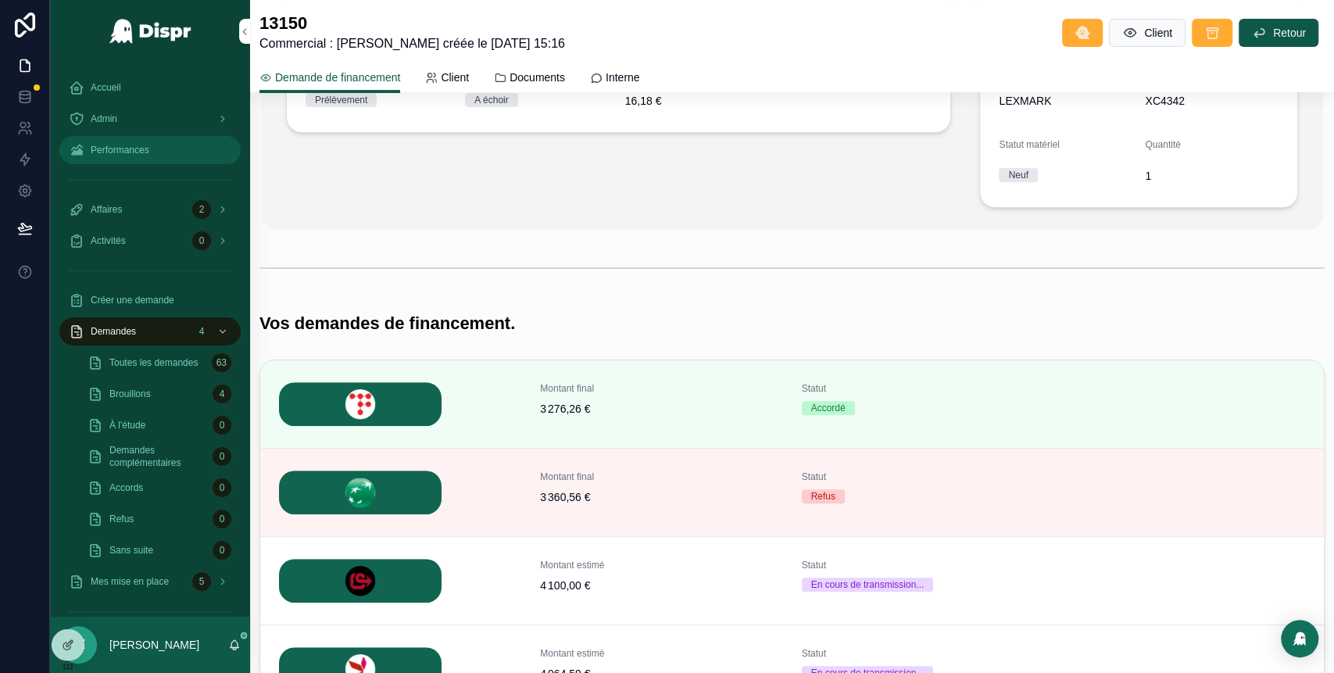
scroll to position [329, 0]
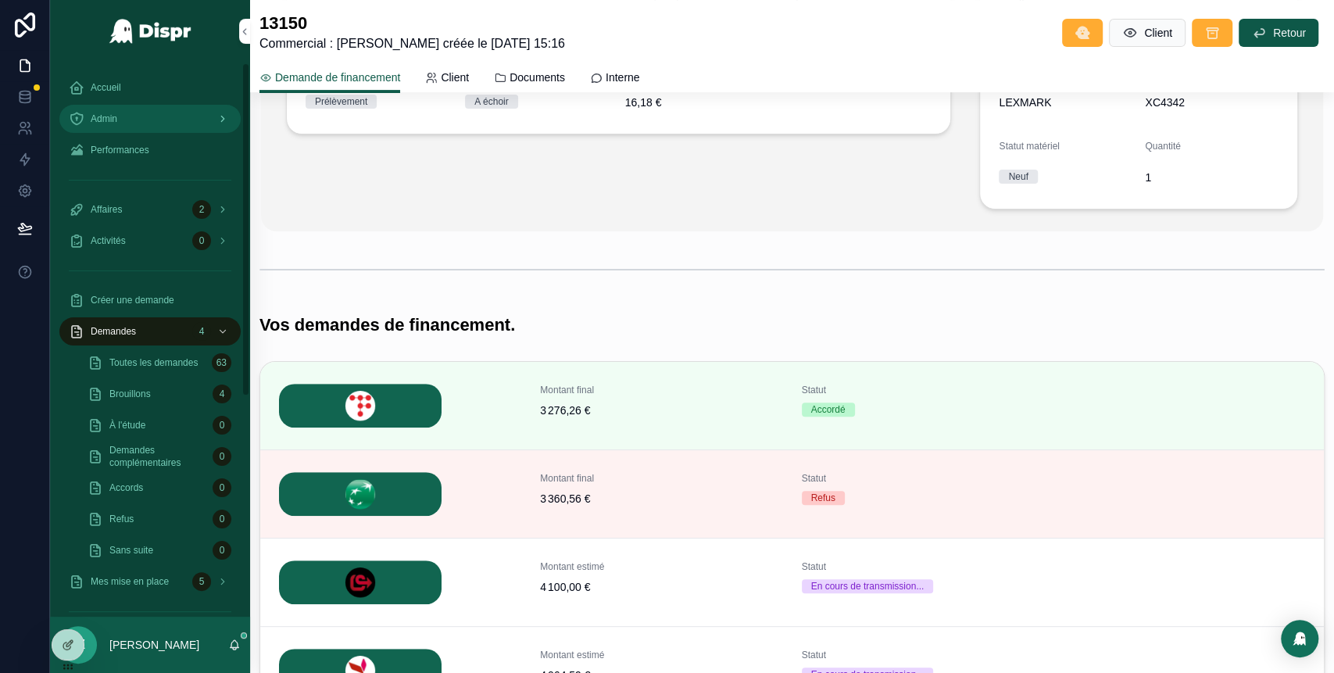
click at [166, 113] on div "Admin" at bounding box center [150, 118] width 163 height 25
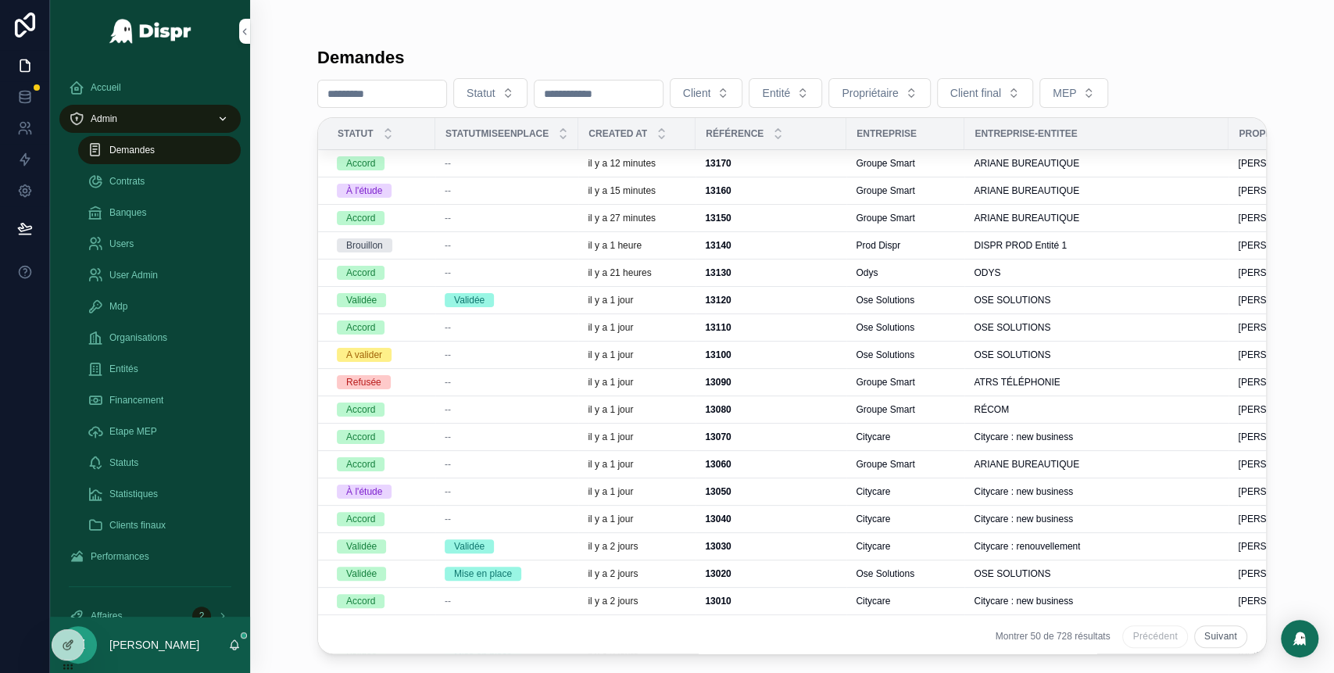
click at [514, 188] on div "--" at bounding box center [507, 190] width 124 height 13
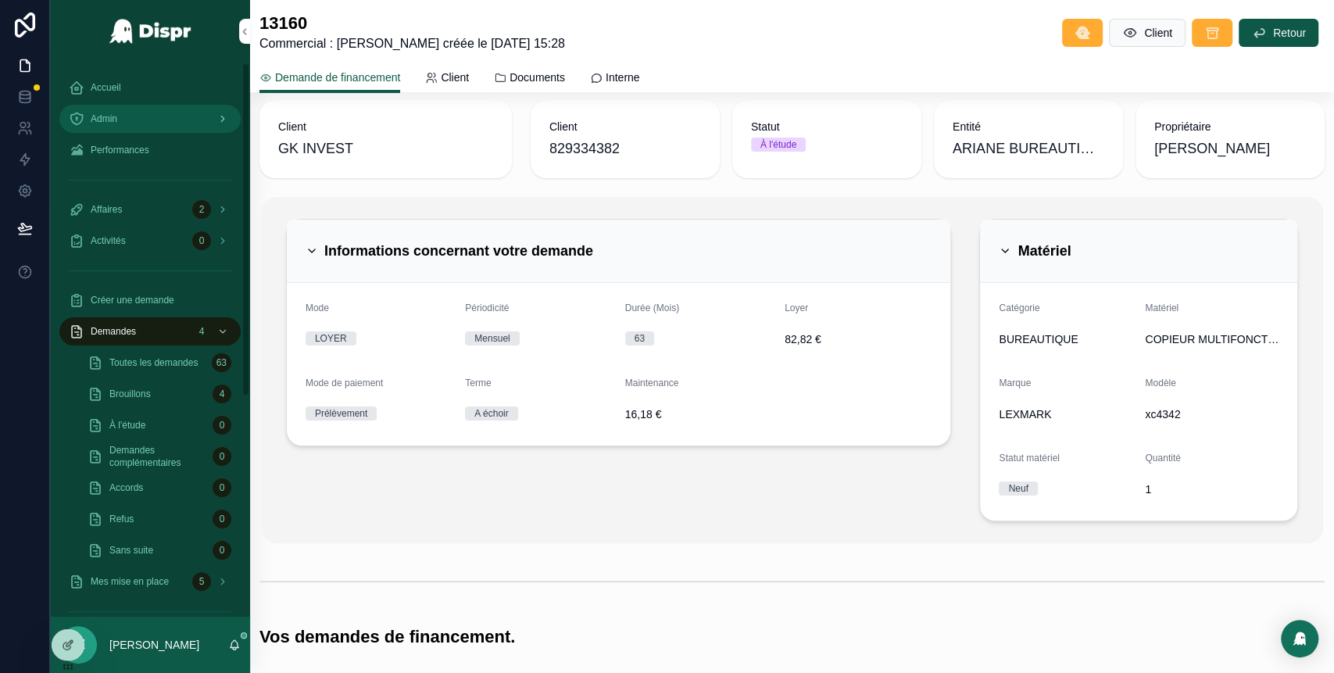
scroll to position [16, 0]
click at [151, 123] on div "Admin" at bounding box center [150, 118] width 163 height 25
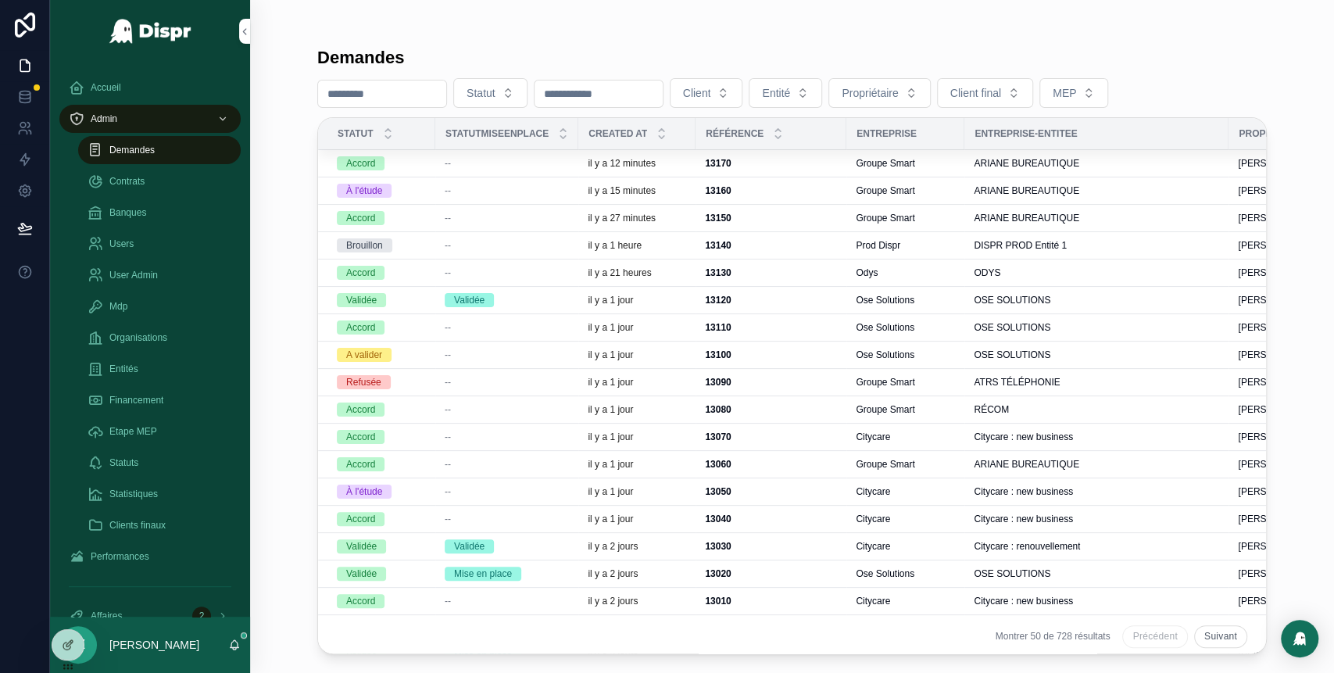
click at [498, 169] on div "--" at bounding box center [507, 163] width 124 height 13
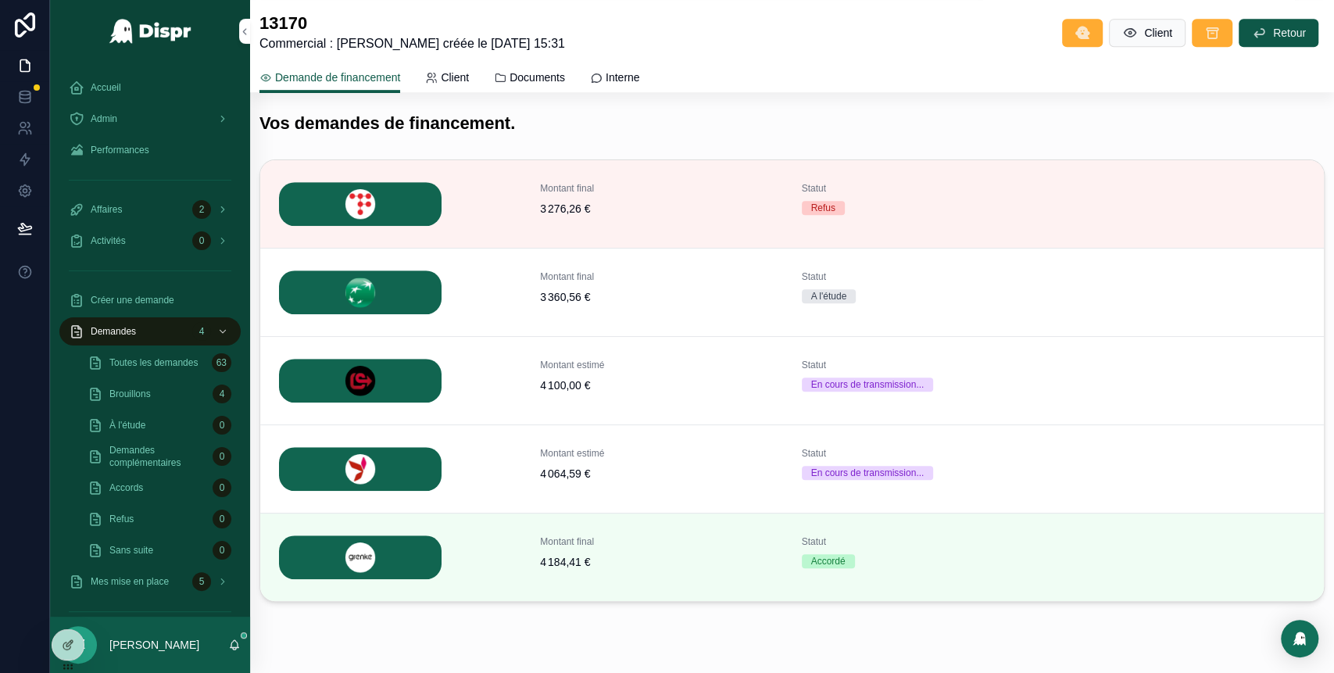
scroll to position [534, 0]
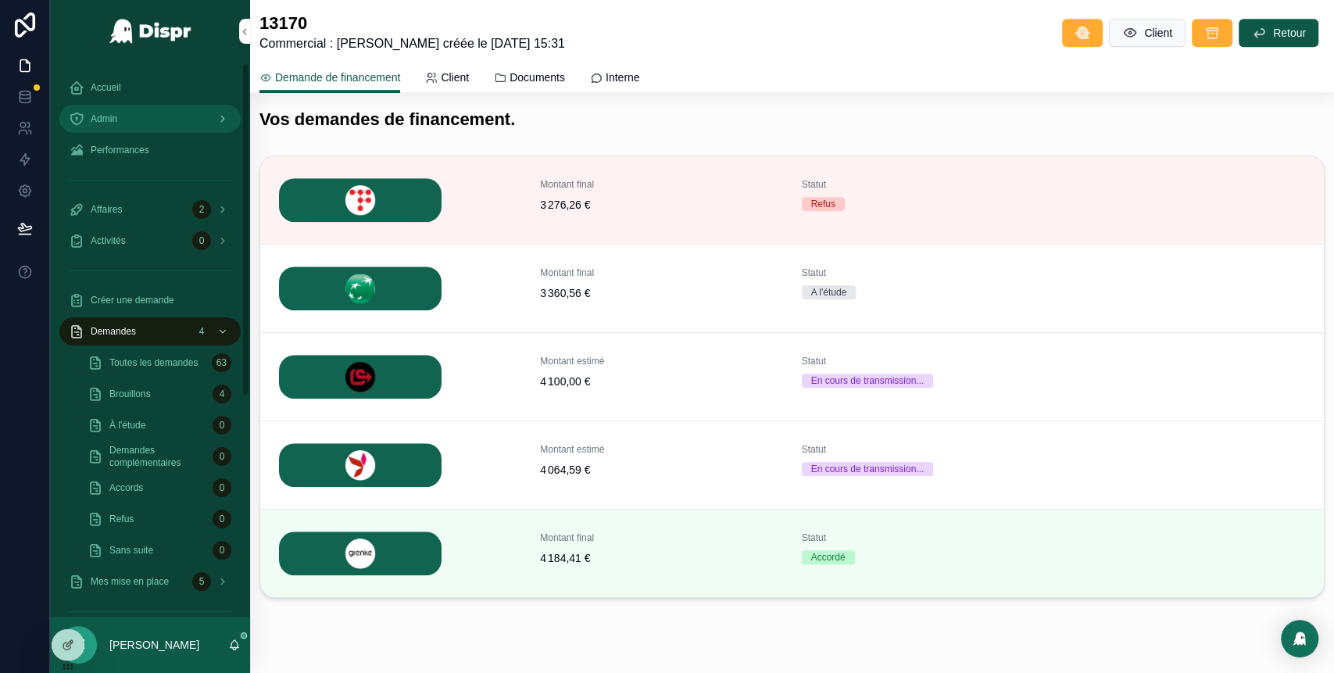
click at [159, 113] on div "Admin" at bounding box center [150, 118] width 163 height 25
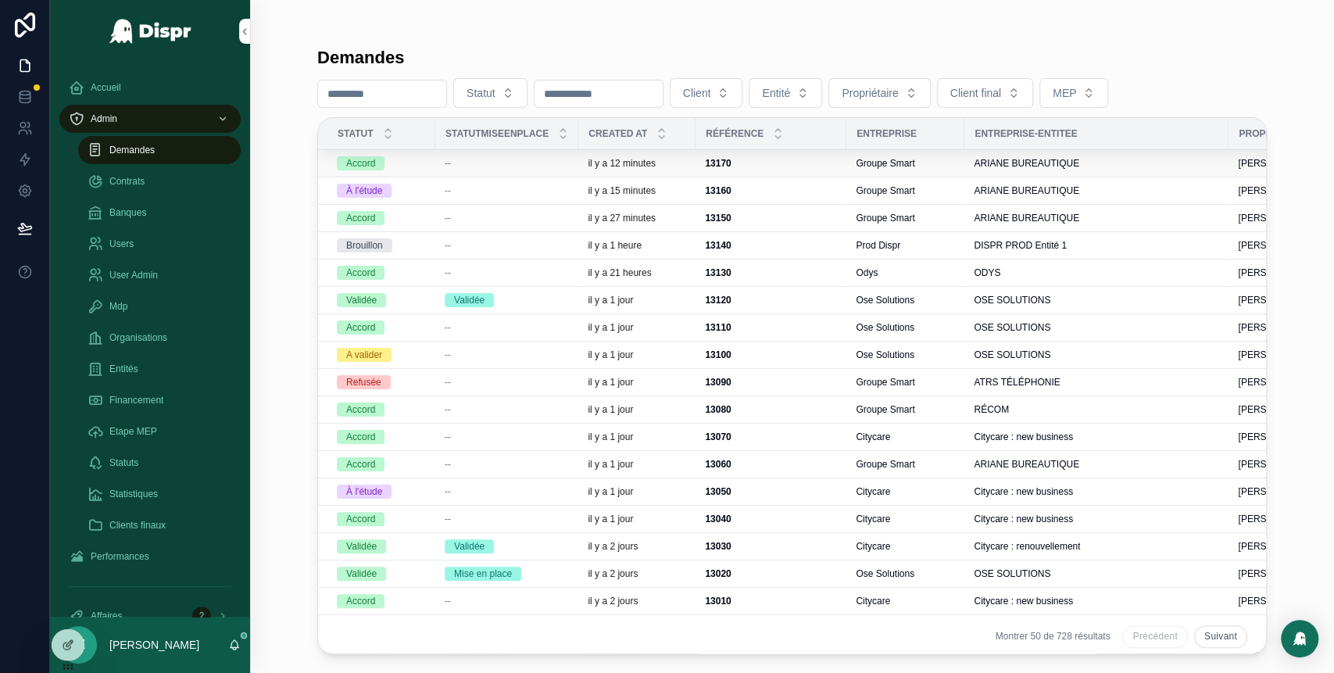
click at [435, 170] on td "--" at bounding box center [506, 163] width 143 height 27
click at [470, 165] on div "--" at bounding box center [507, 163] width 124 height 13
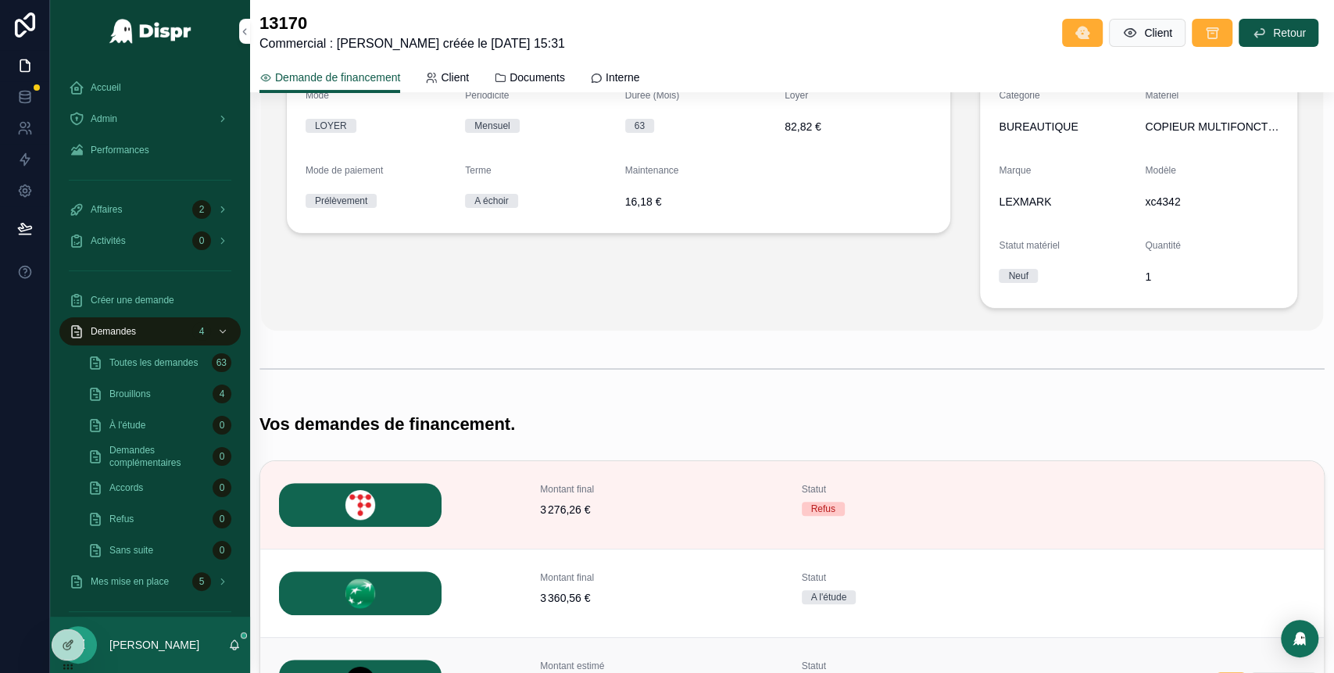
scroll to position [184, 0]
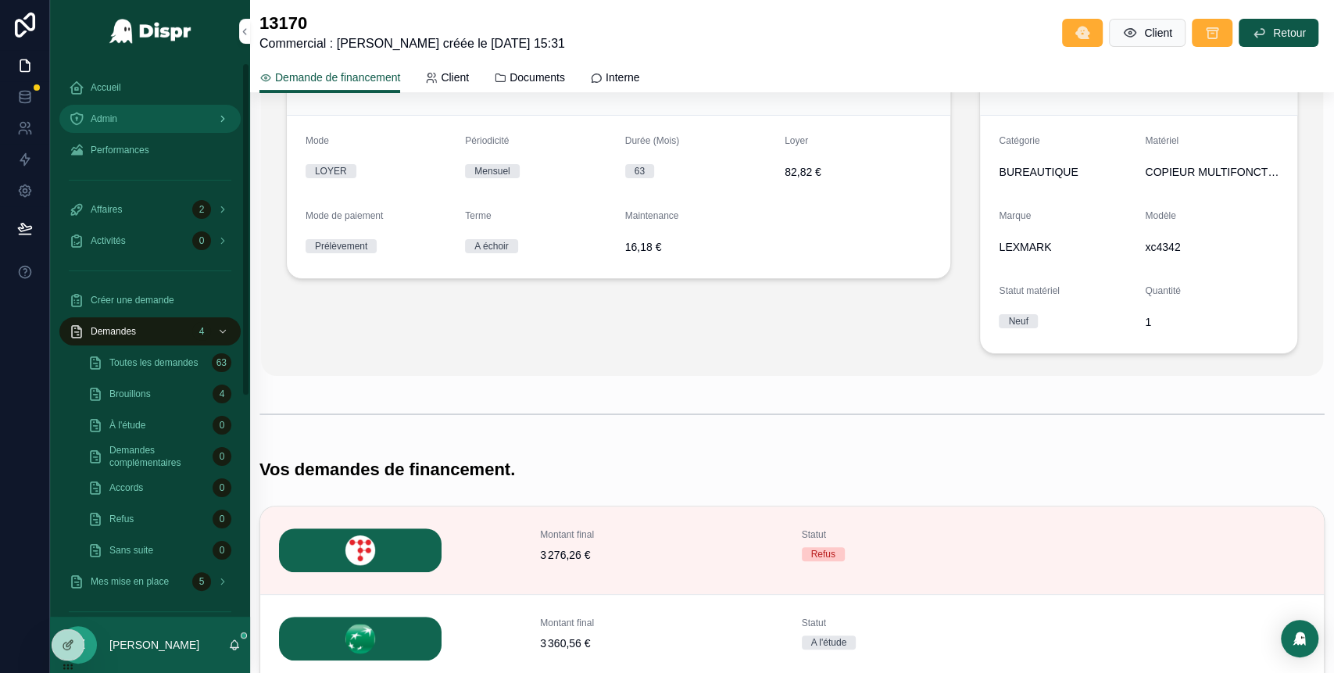
click at [149, 124] on div "Admin" at bounding box center [150, 118] width 163 height 25
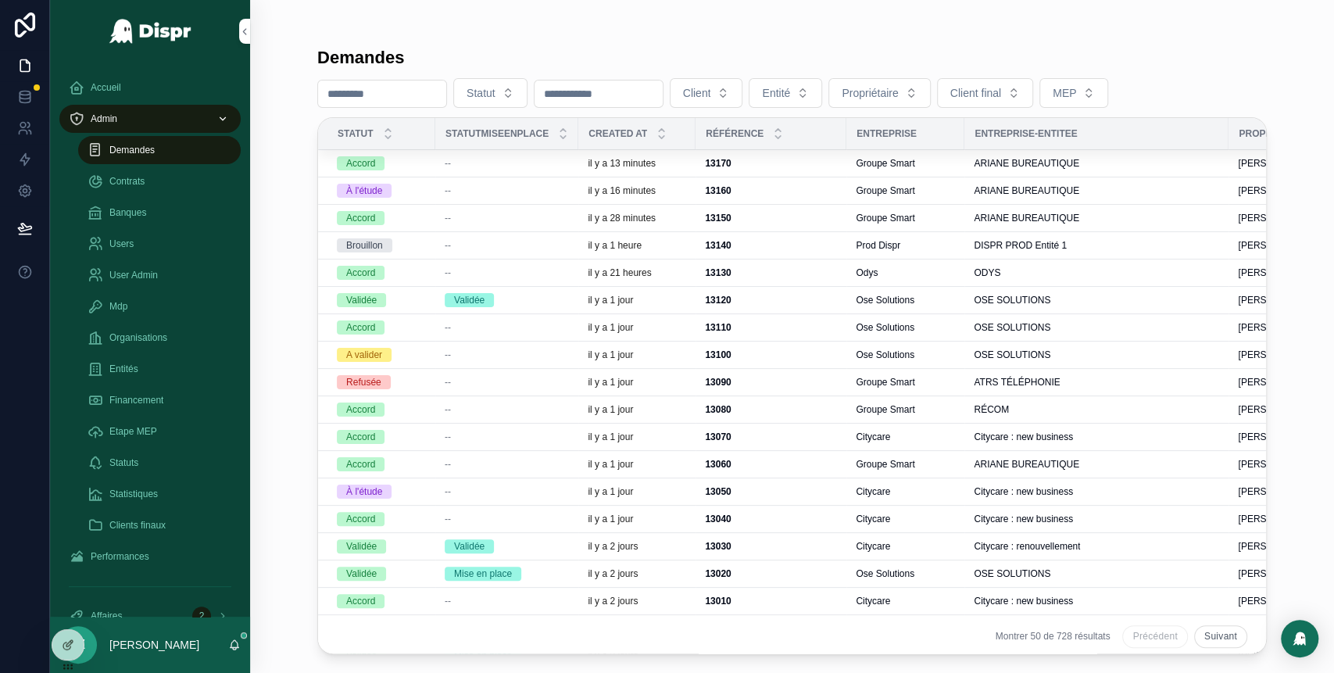
click at [508, 191] on div "--" at bounding box center [507, 190] width 124 height 13
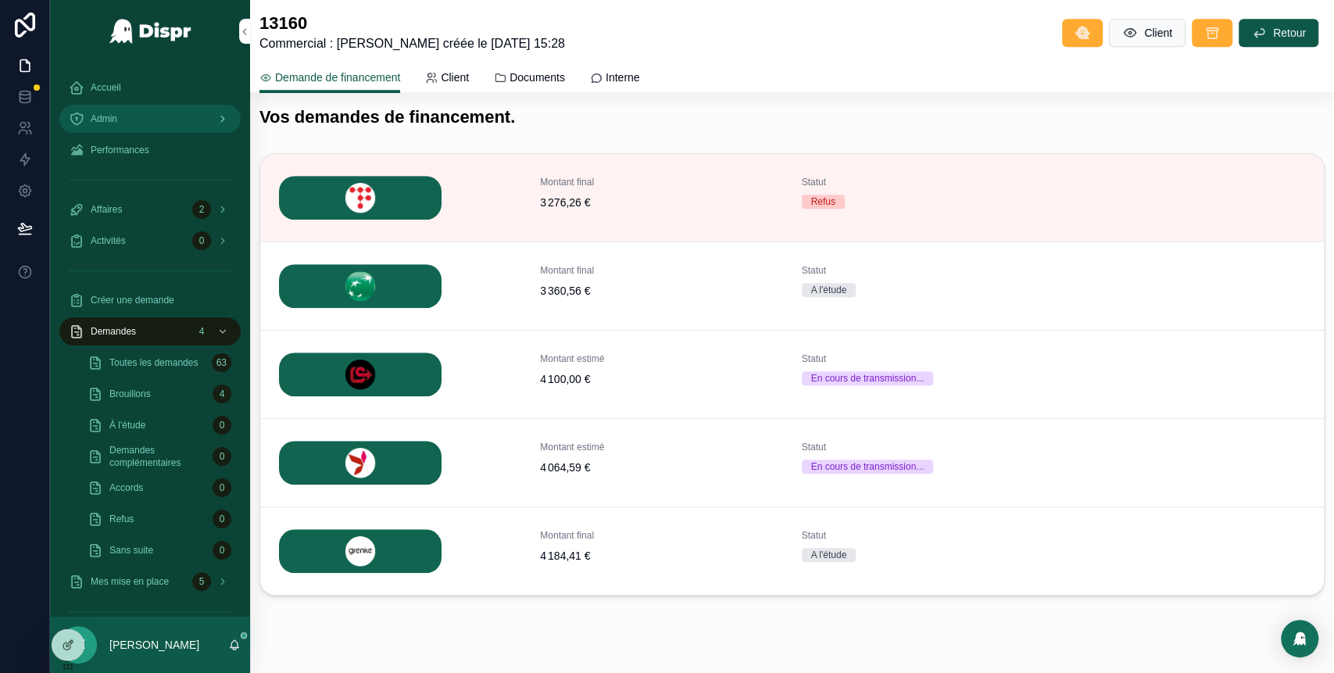
scroll to position [541, 0]
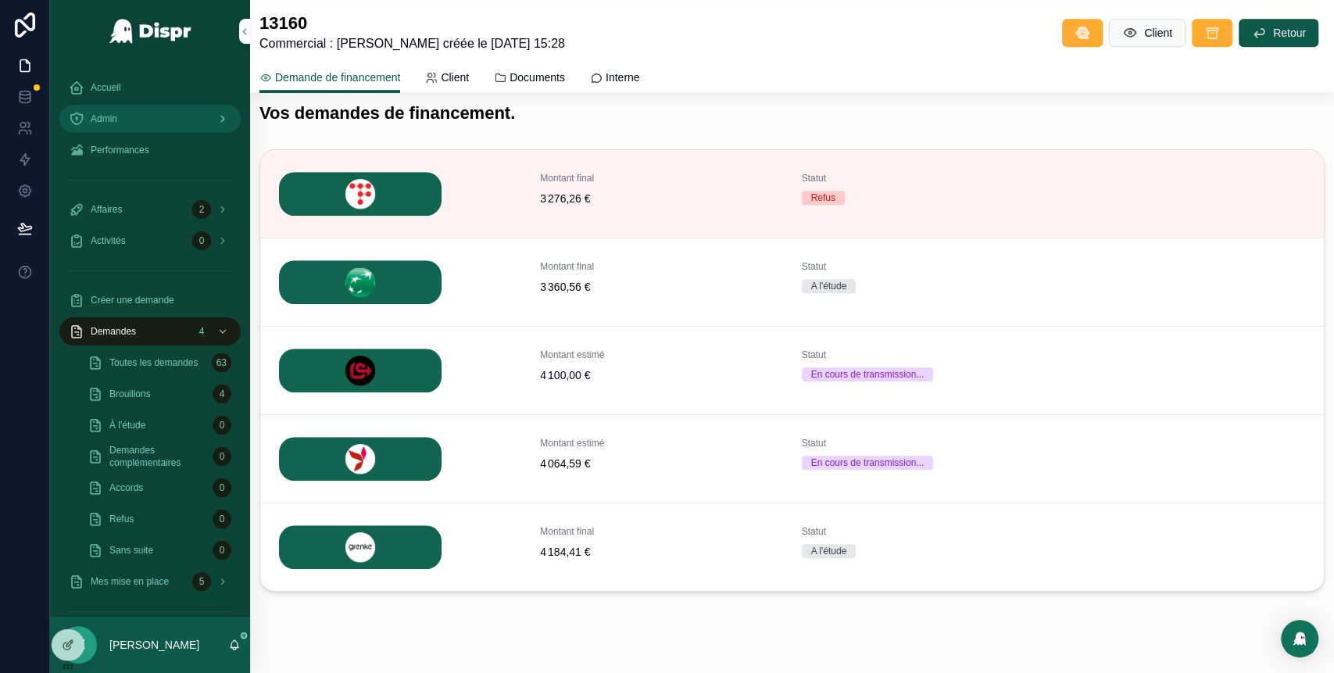
click at [131, 119] on div "Admin" at bounding box center [150, 118] width 163 height 25
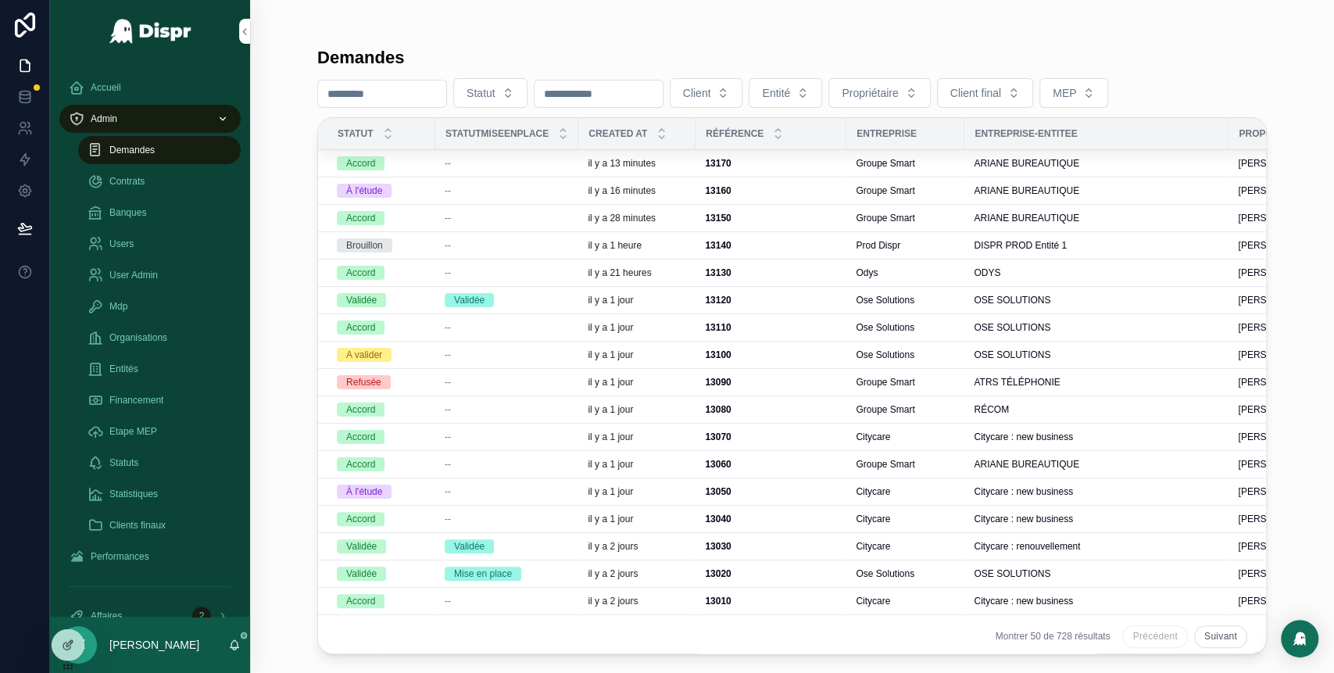
click at [463, 223] on div "--" at bounding box center [507, 218] width 124 height 13
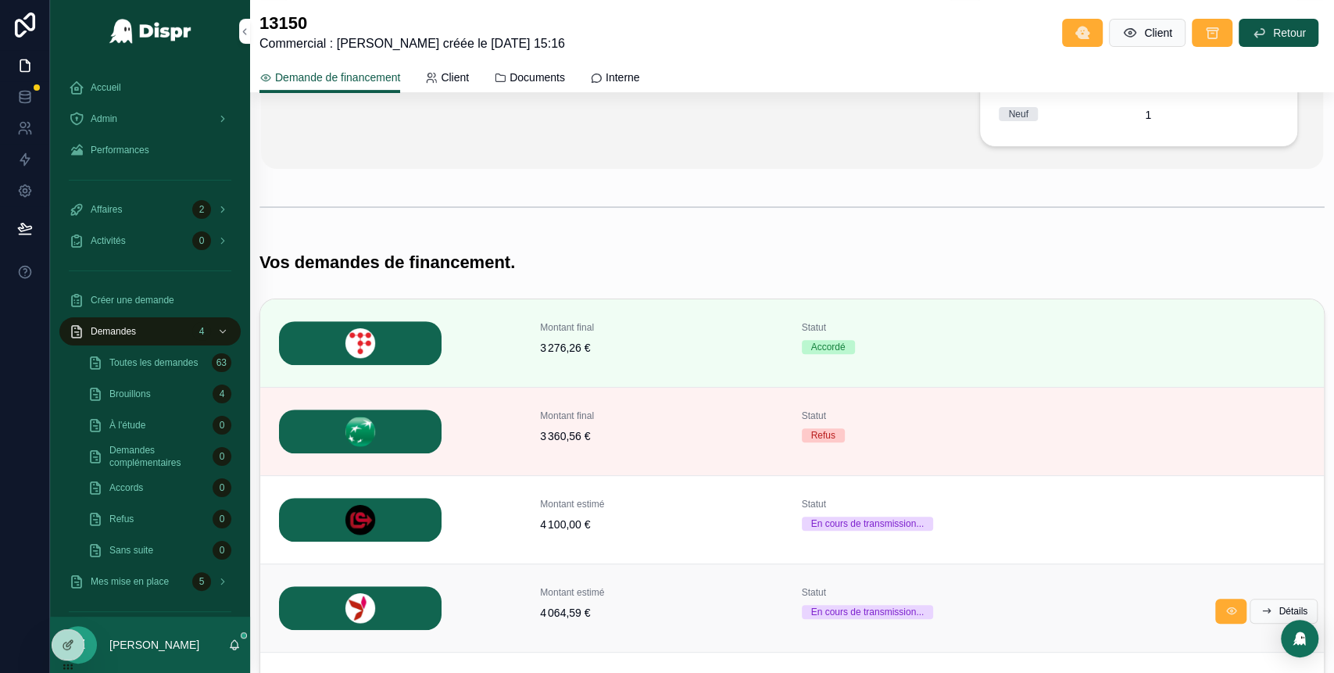
scroll to position [379, 0]
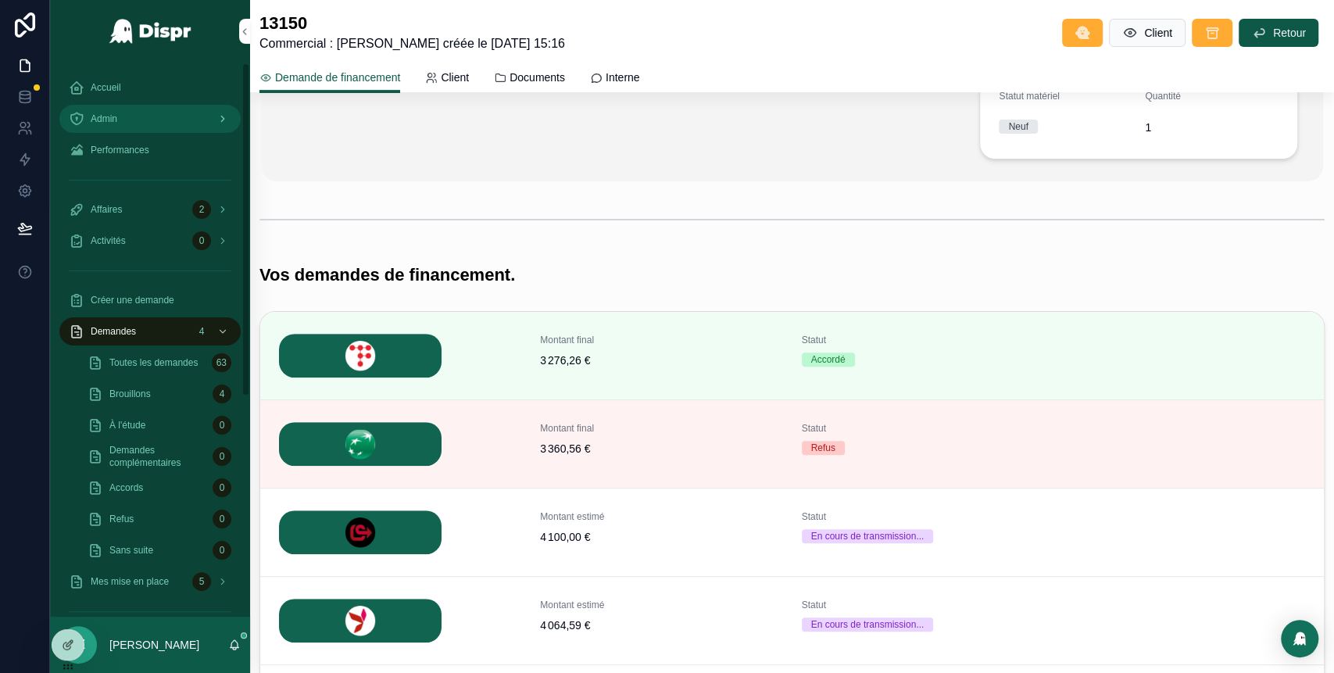
click at [169, 123] on div "Admin" at bounding box center [150, 118] width 163 height 25
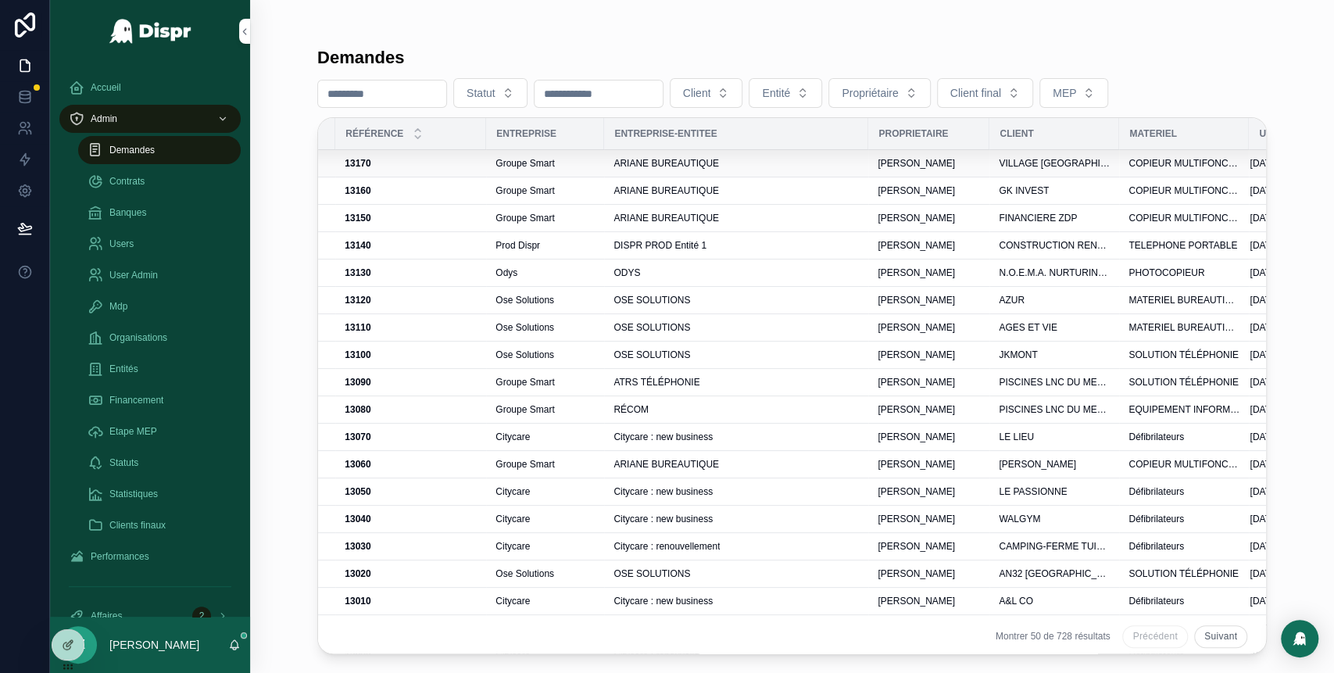
scroll to position [0, 363]
click at [768, 157] on div "ARIANE BUREAUTIQUE" at bounding box center [733, 163] width 245 height 13
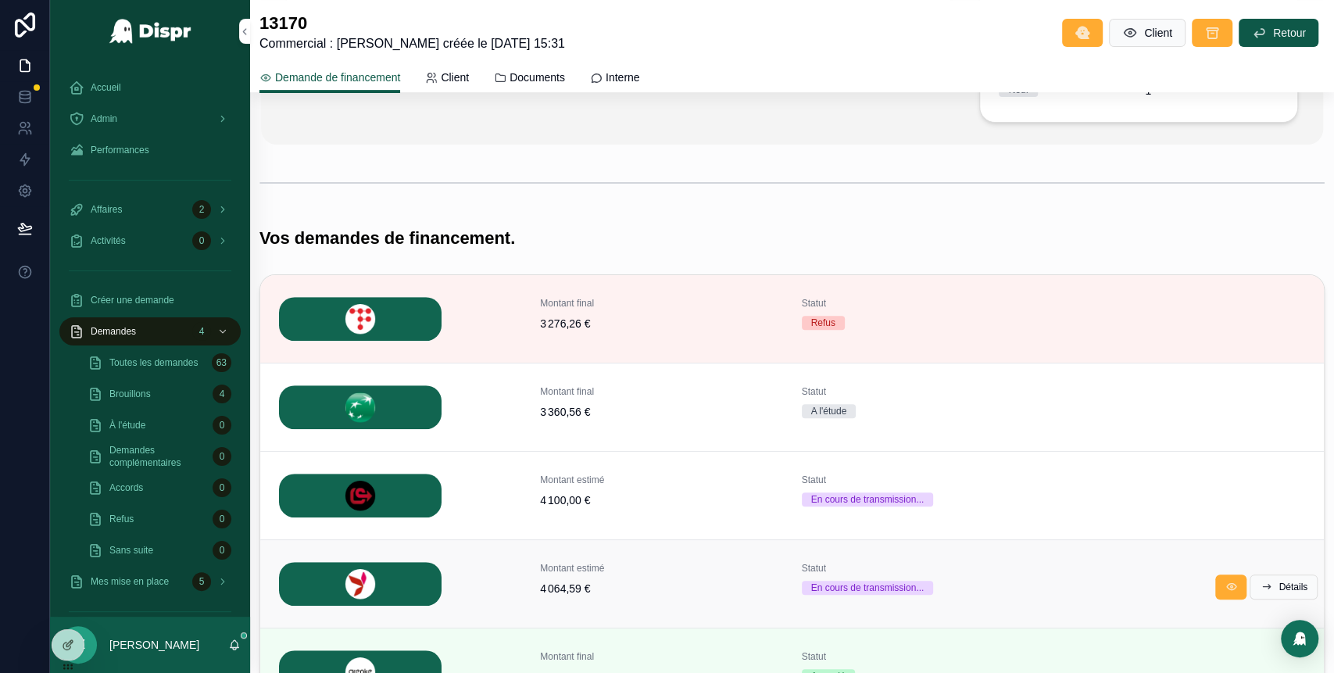
scroll to position [438, 0]
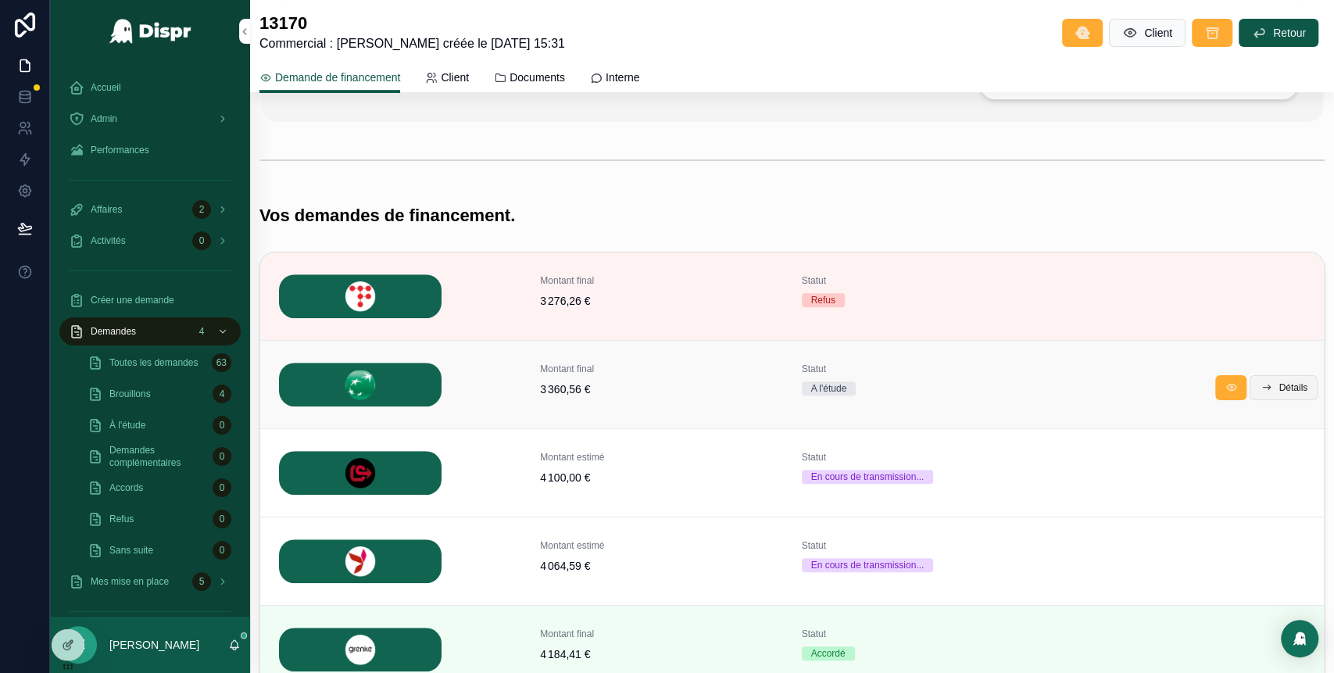
click at [1278, 381] on span "Détails" at bounding box center [1292, 387] width 29 height 13
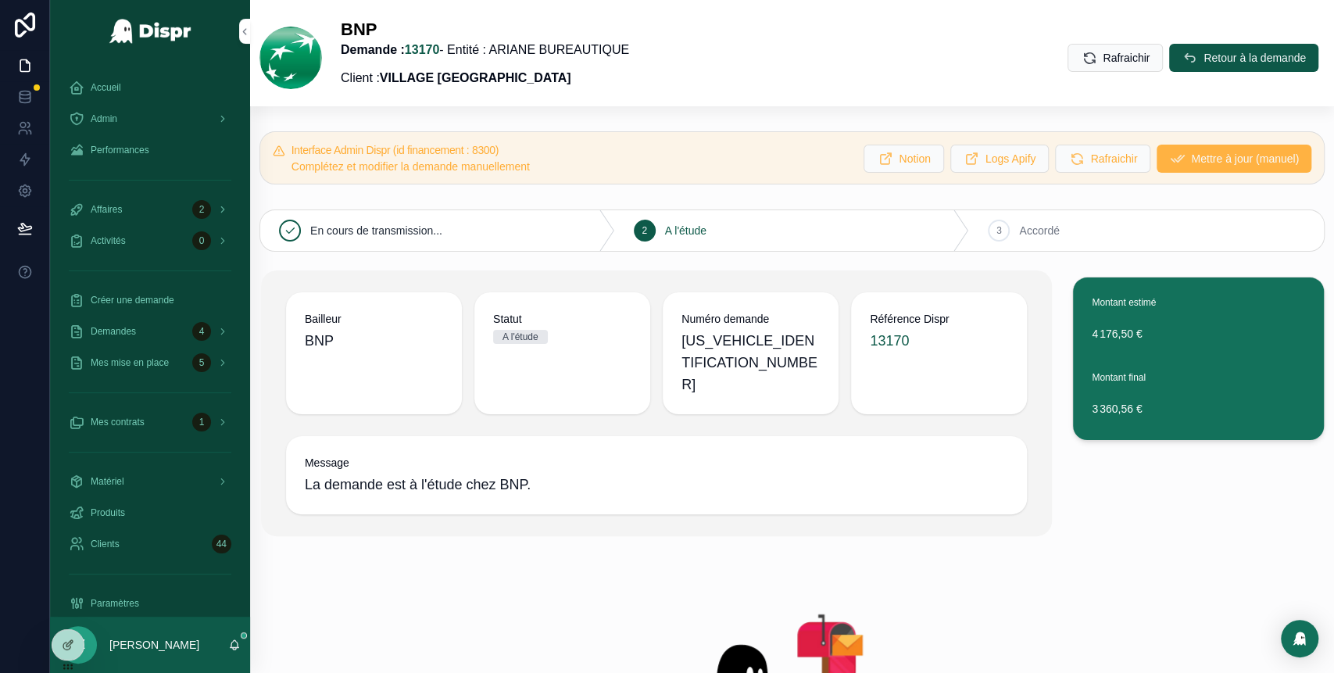
click at [1192, 169] on button "Mettre à jour (manuel)" at bounding box center [1233, 159] width 155 height 28
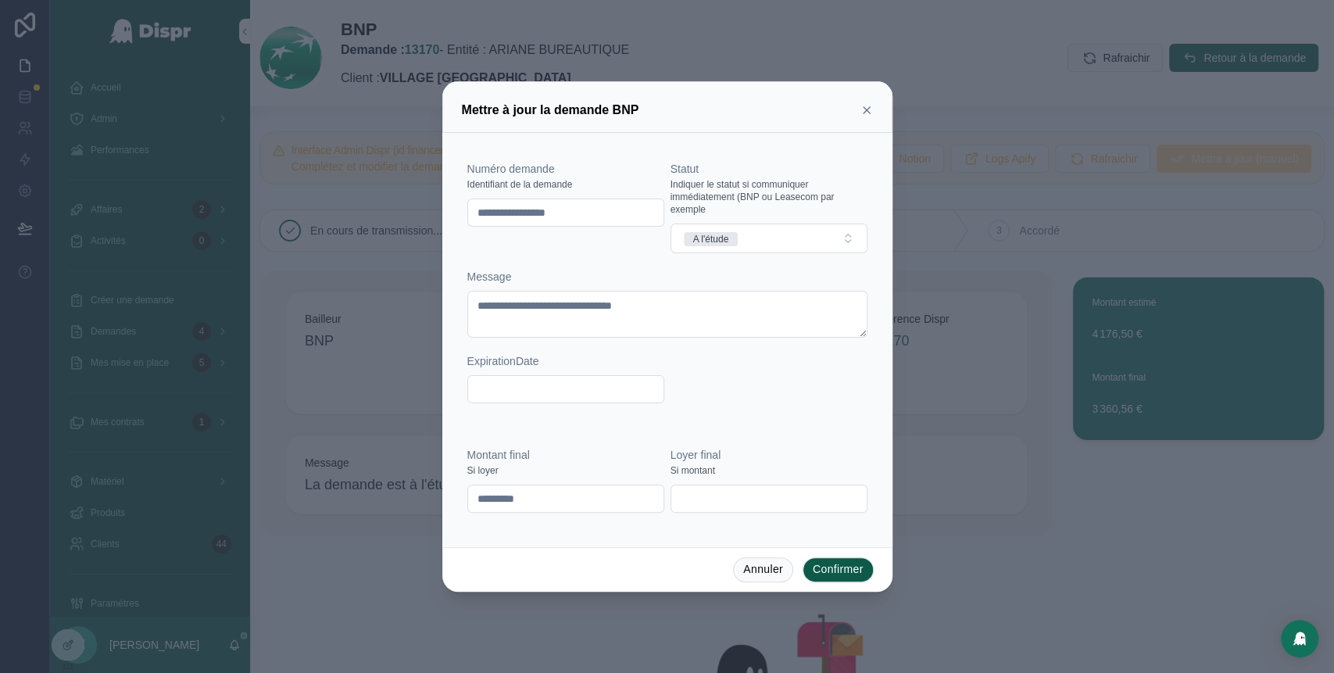
drag, startPoint x: 595, startPoint y: 214, endPoint x: 418, endPoint y: 230, distance: 177.3
click at [418, 230] on div "**********" at bounding box center [667, 336] width 1334 height 673
paste input "text"
type input "********"
click at [785, 241] on button "A l'étude" at bounding box center [768, 238] width 197 height 30
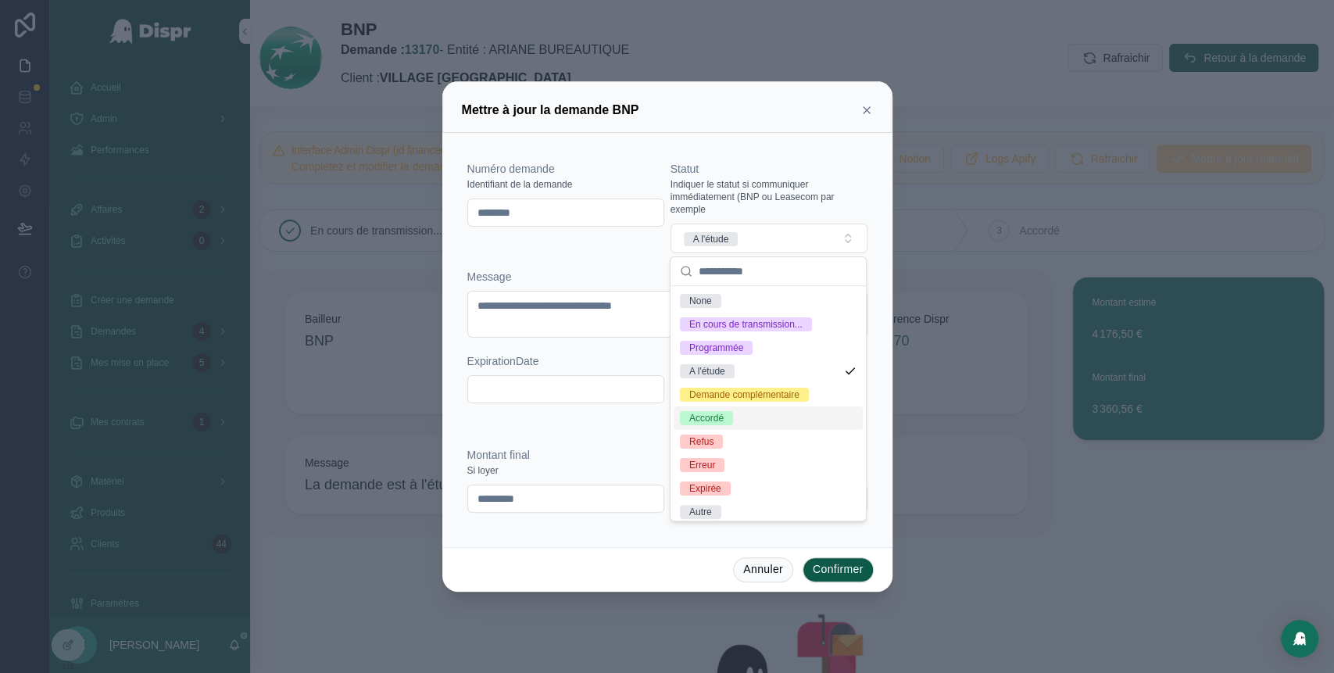
click at [718, 425] on div "Accordé" at bounding box center [706, 418] width 34 height 14
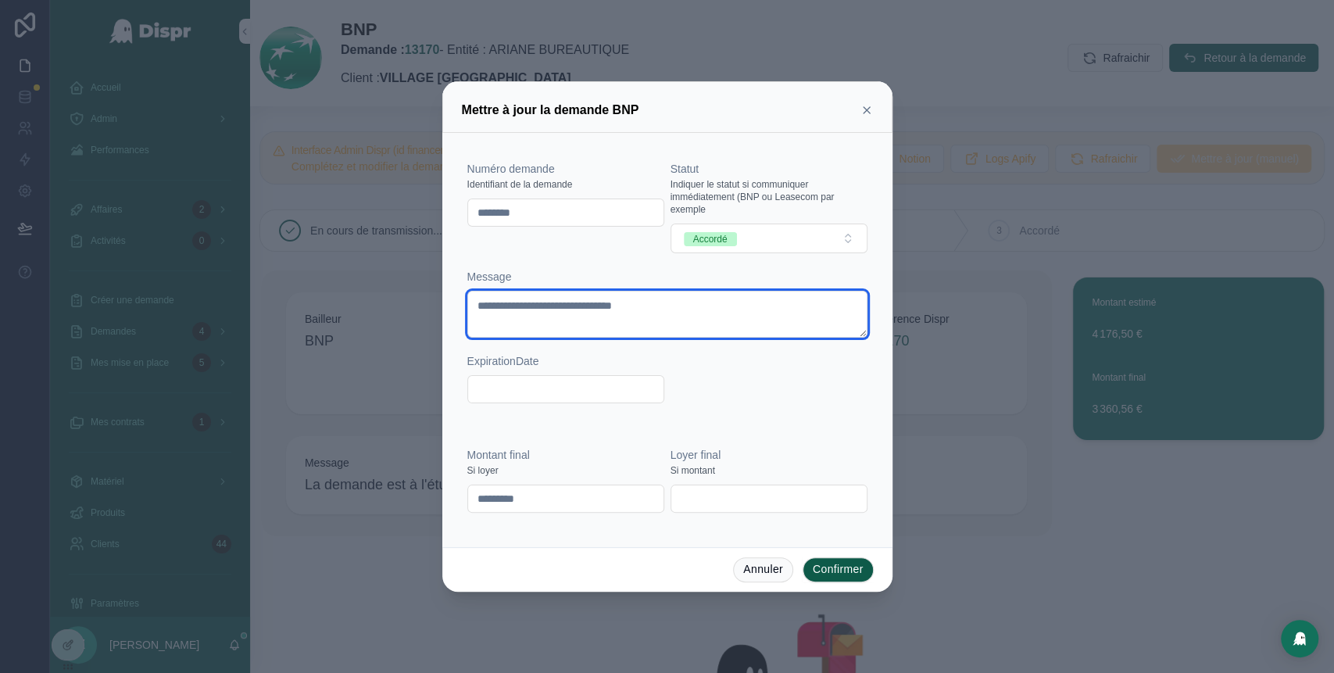
click at [619, 313] on textarea "**********" at bounding box center [667, 314] width 400 height 47
type textarea "**********"
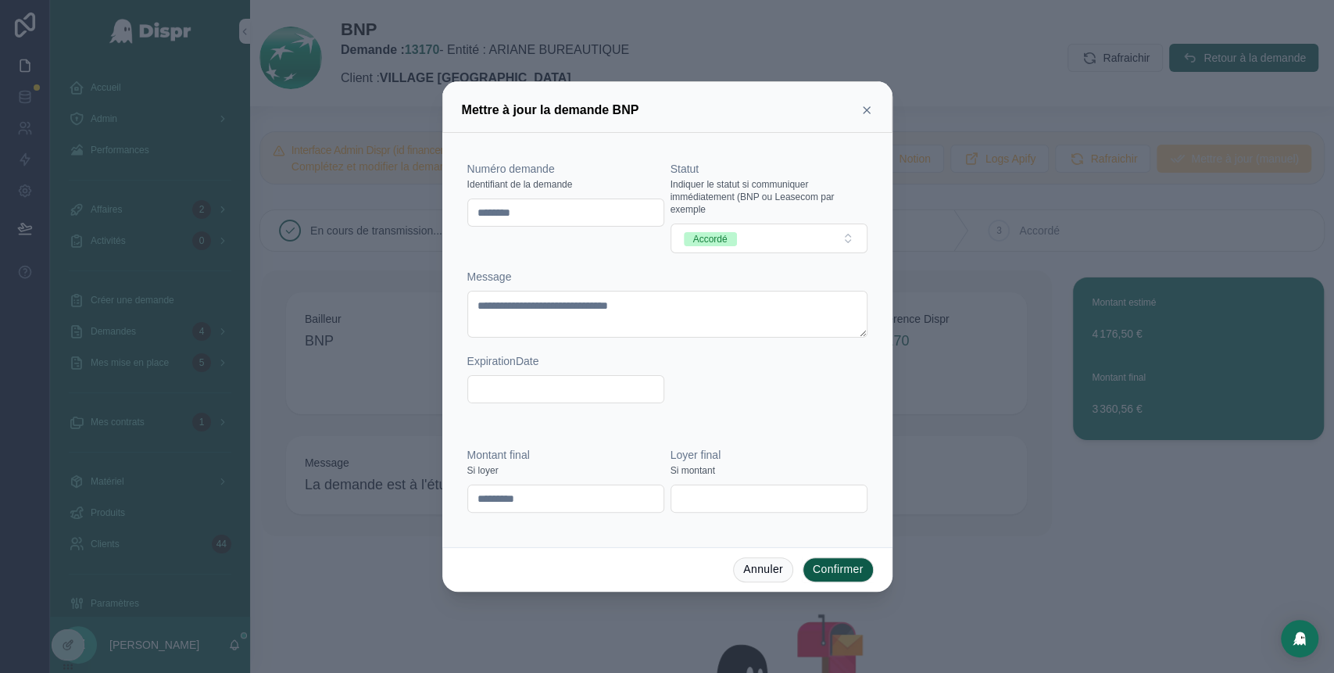
click at [826, 562] on button "Confirmer" at bounding box center [837, 569] width 71 height 25
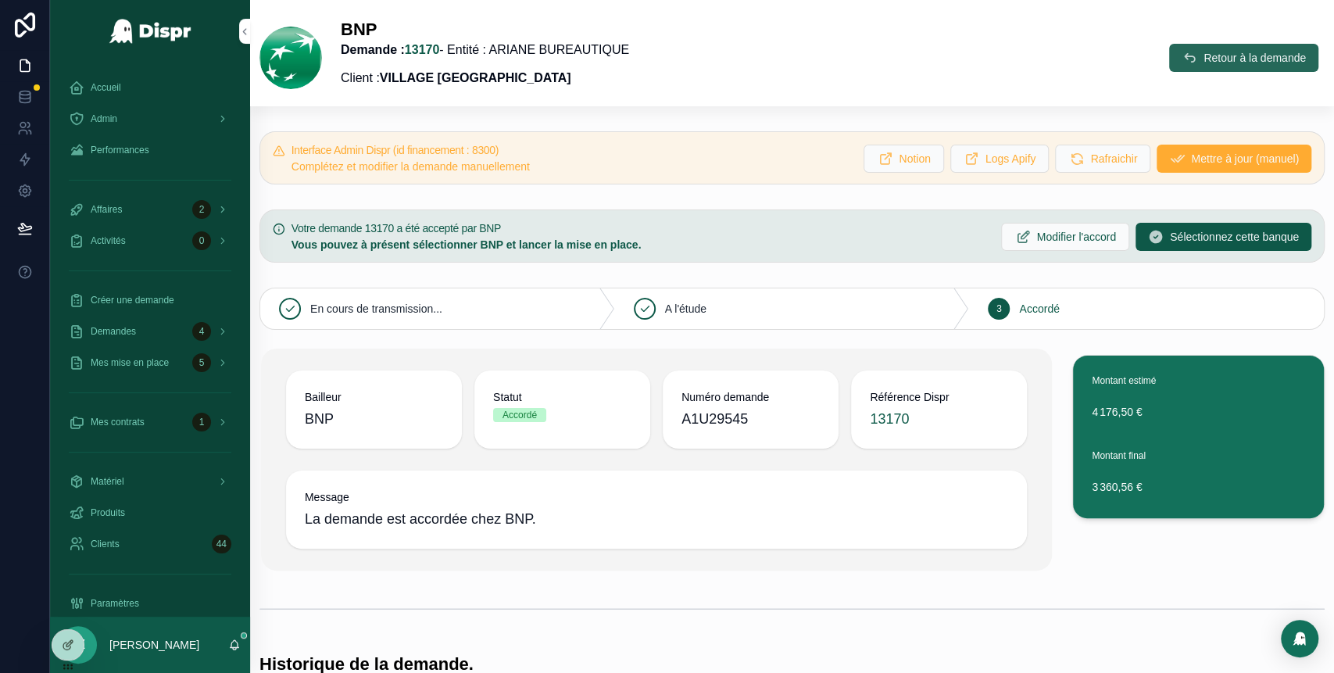
click at [1182, 48] on button "Retour à la demande" at bounding box center [1243, 58] width 149 height 28
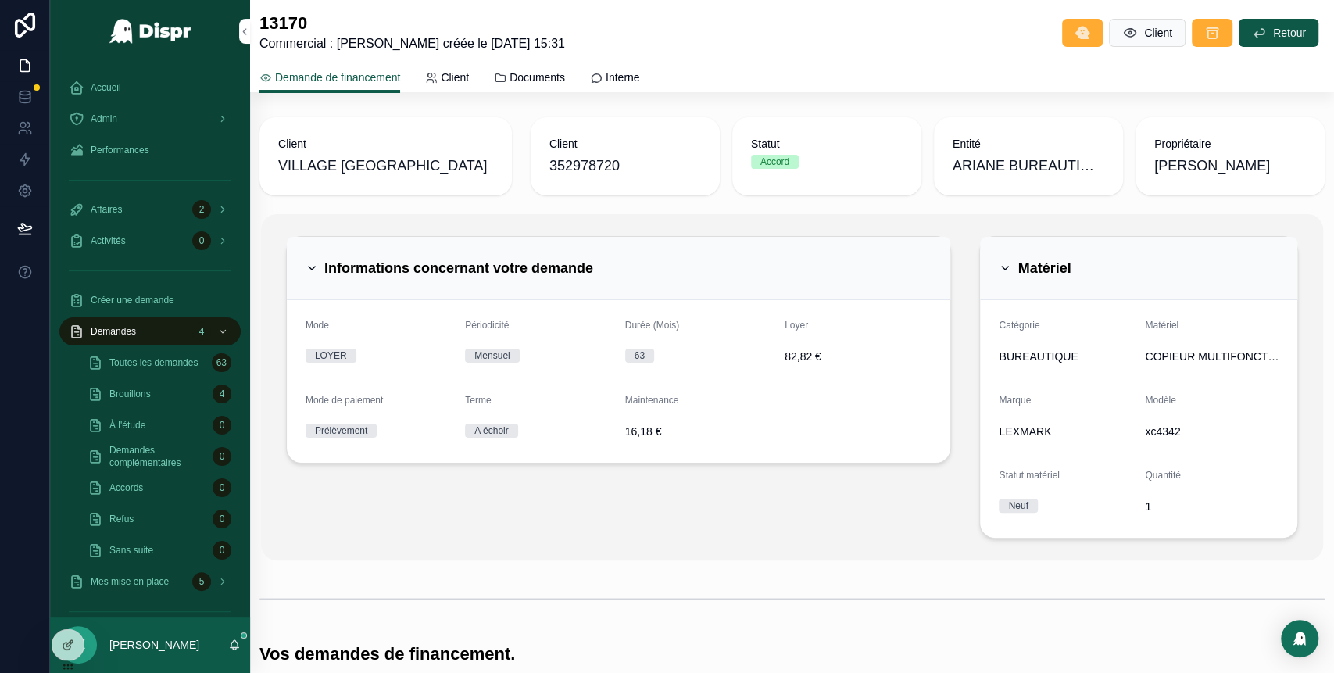
scroll to position [570, 0]
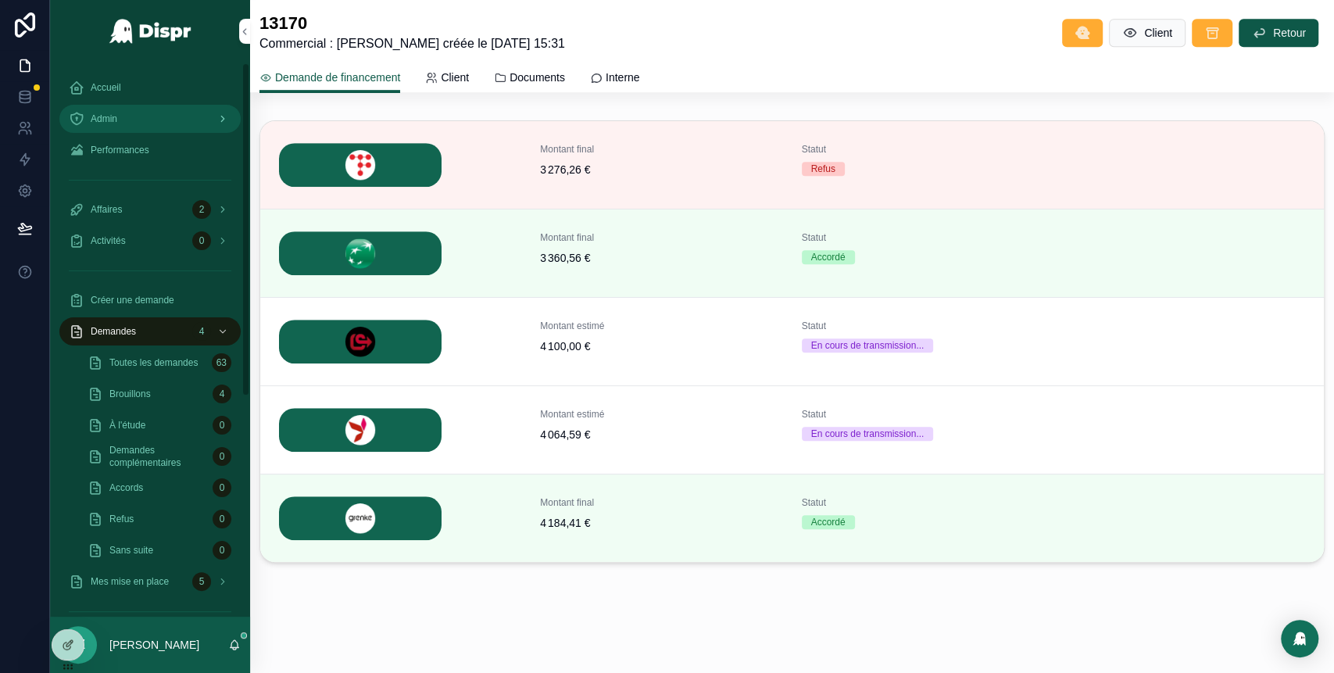
click at [163, 123] on div "Admin" at bounding box center [150, 118] width 163 height 25
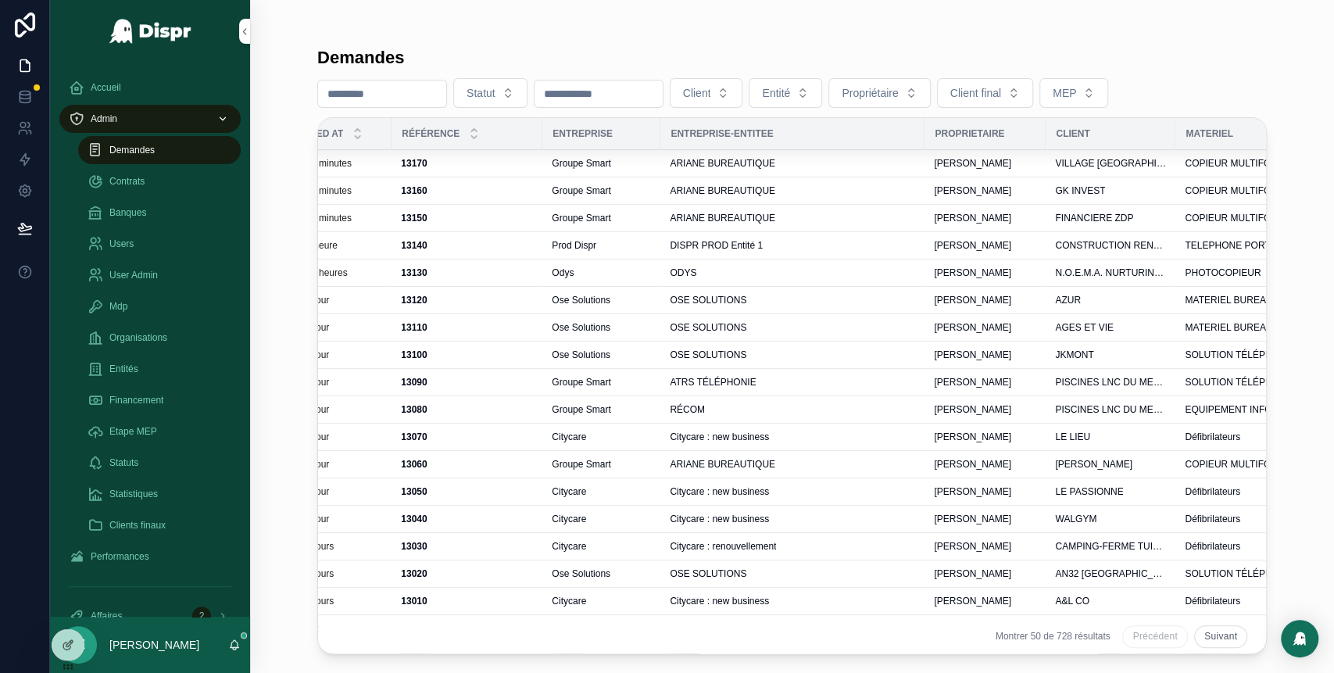
scroll to position [0, 489]
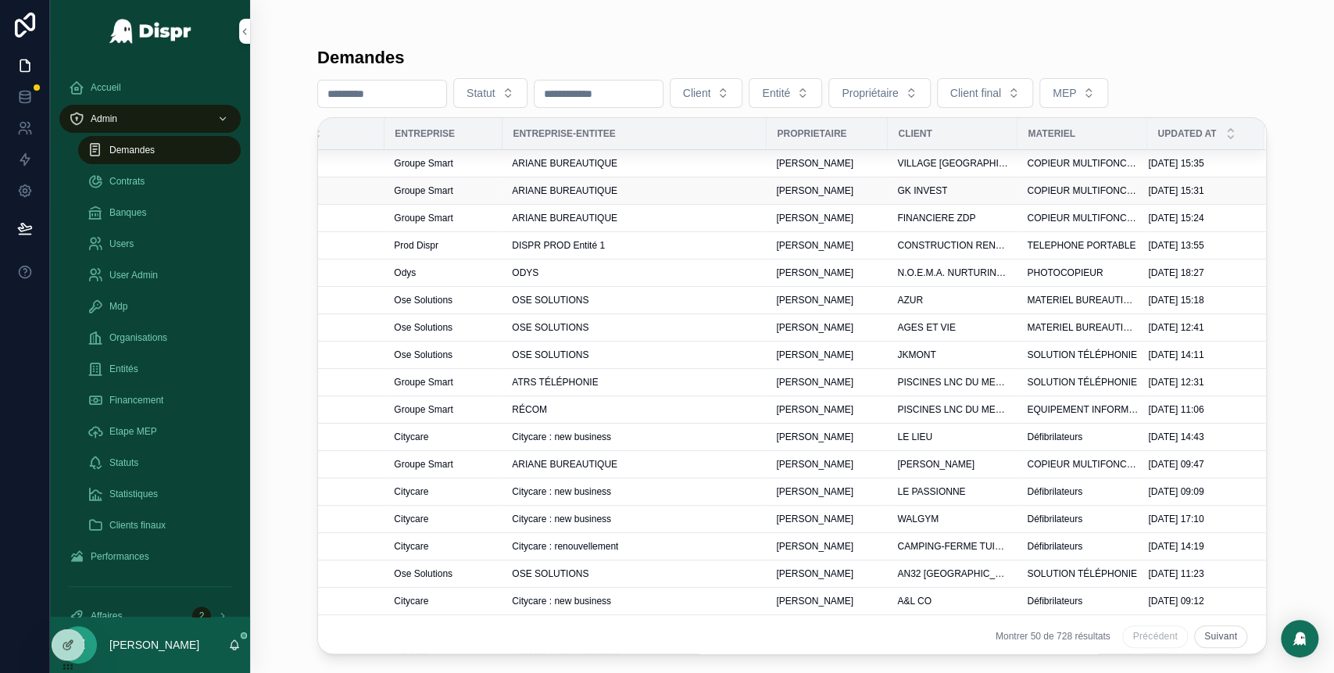
click at [727, 188] on div "ARIANE BUREAUTIQUE" at bounding box center [634, 190] width 245 height 13
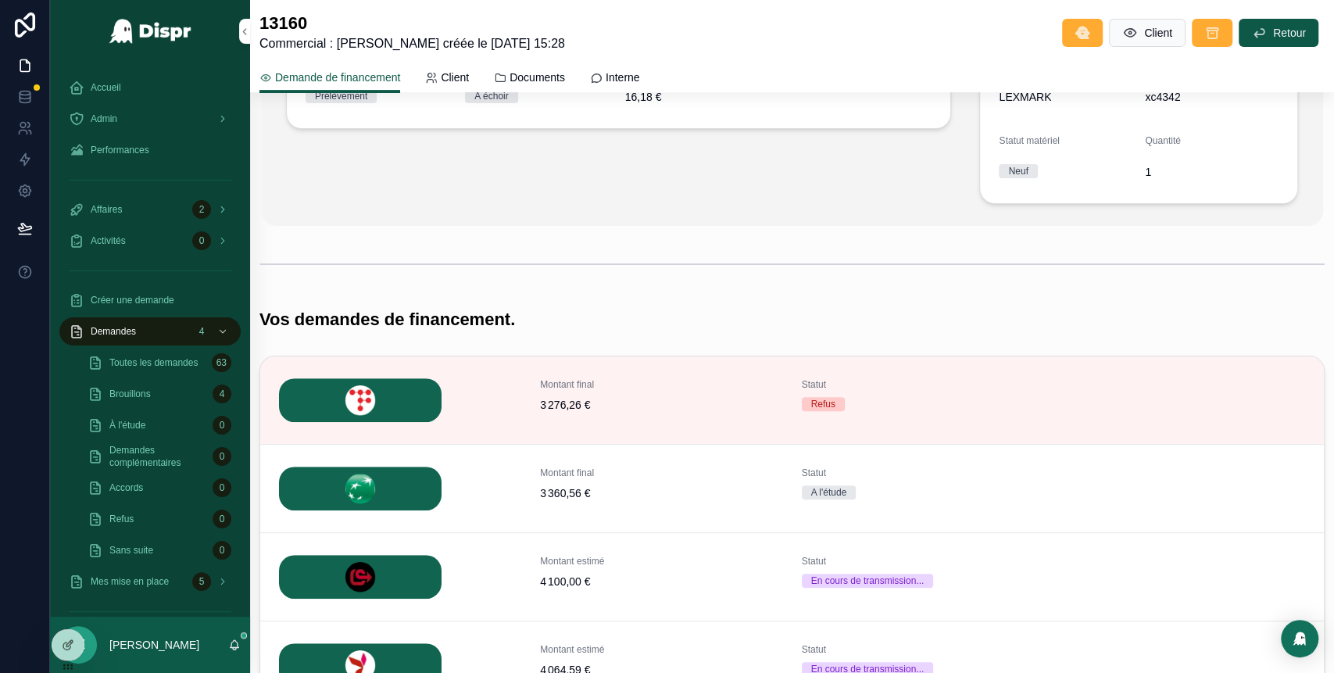
scroll to position [332, 0]
